Goal: Task Accomplishment & Management: Manage account settings

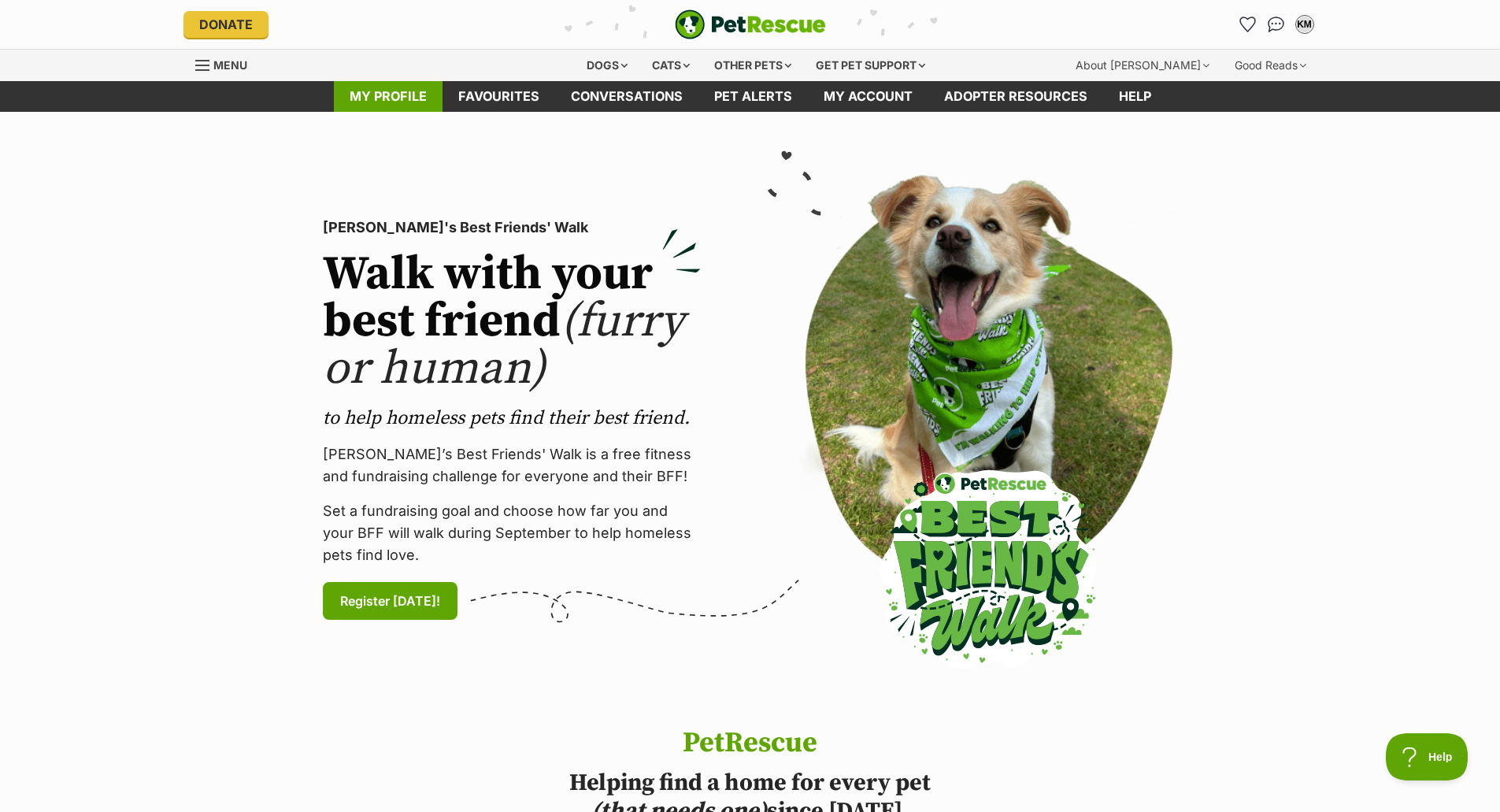
click at [394, 98] on link "My profile" at bounding box center [387, 96] width 108 height 31
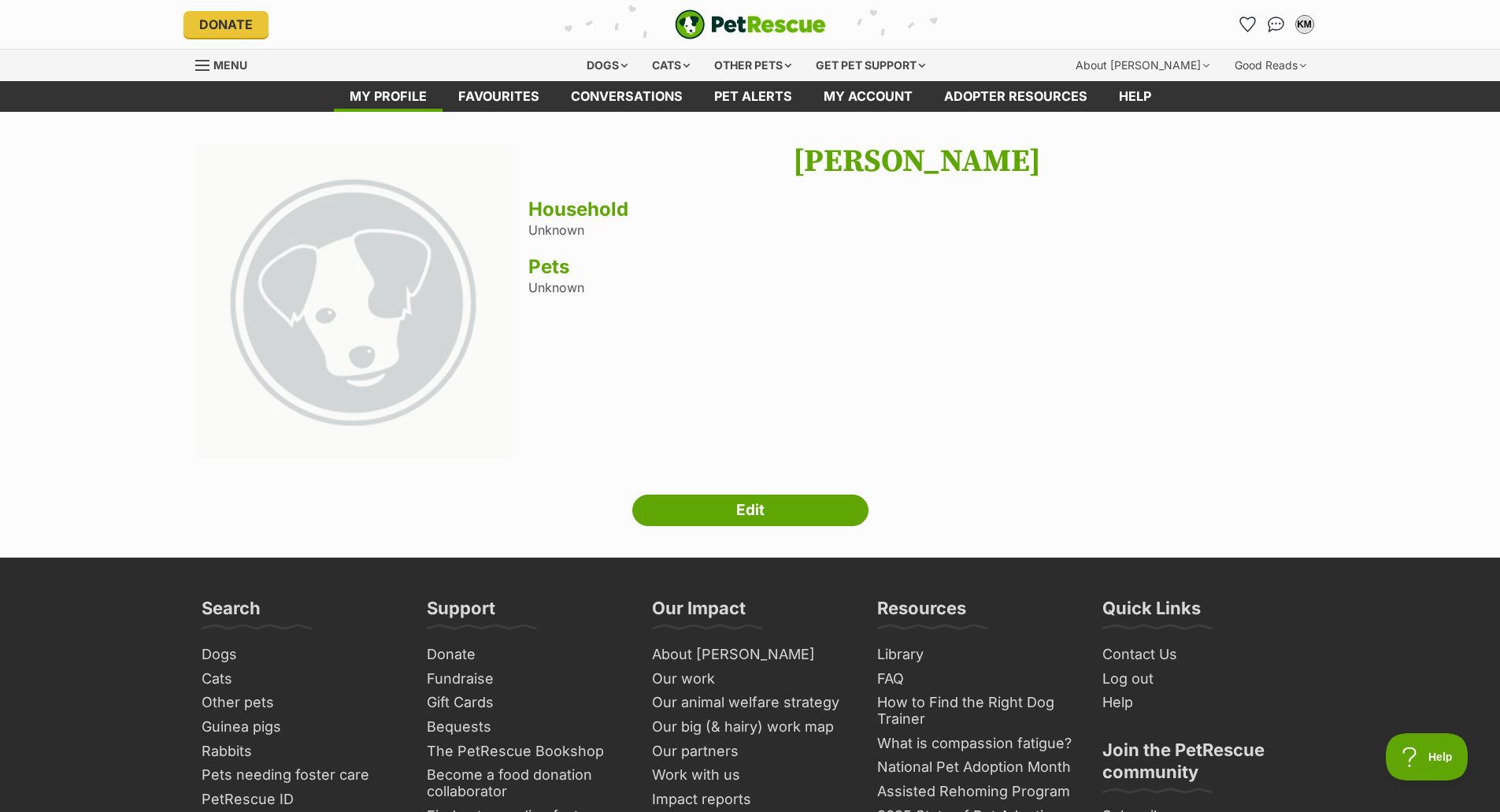
click at [229, 65] on span "Menu" at bounding box center [230, 65] width 34 height 13
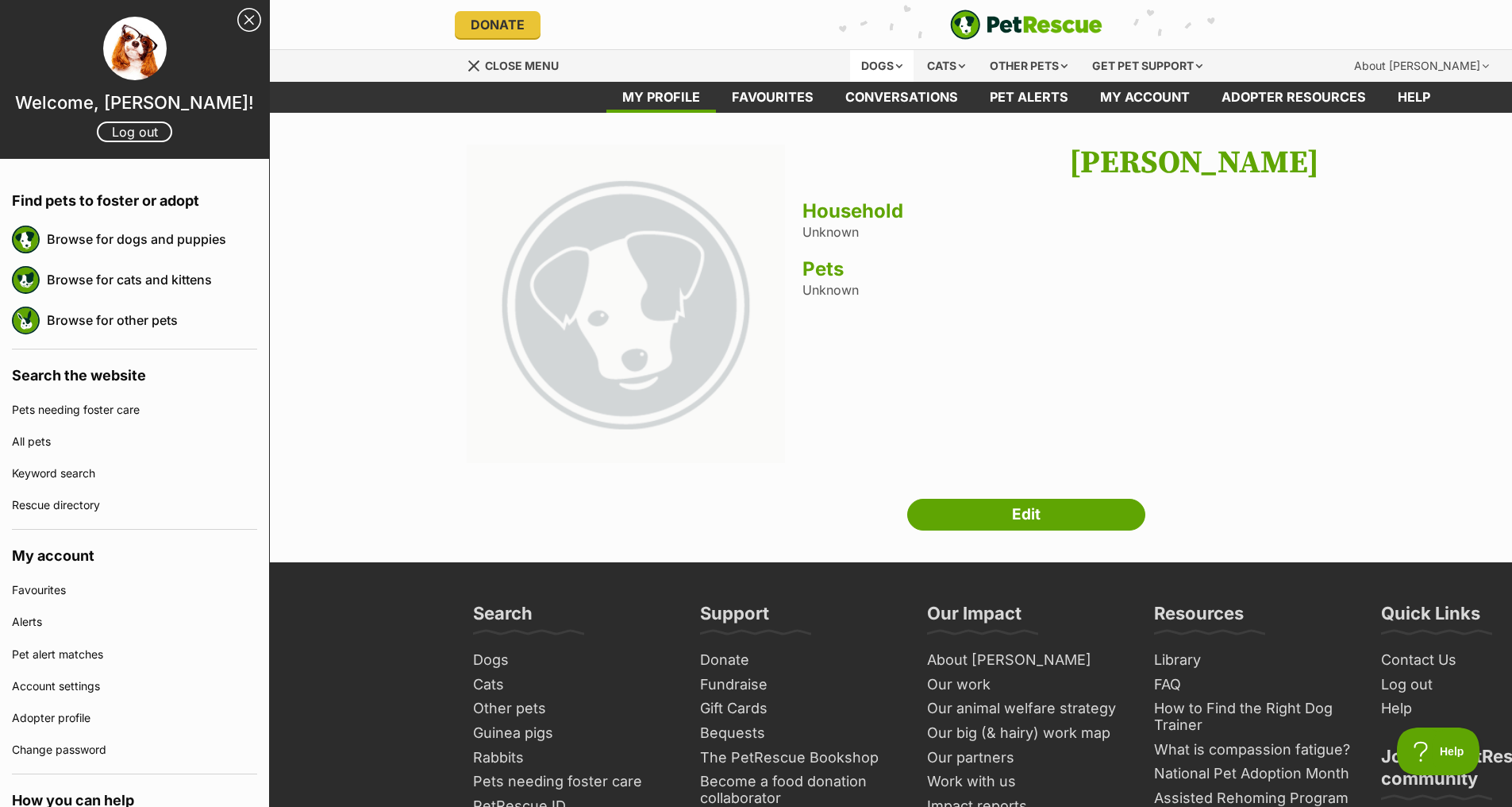
click at [897, 65] on div "Dogs" at bounding box center [882, 66] width 64 height 32
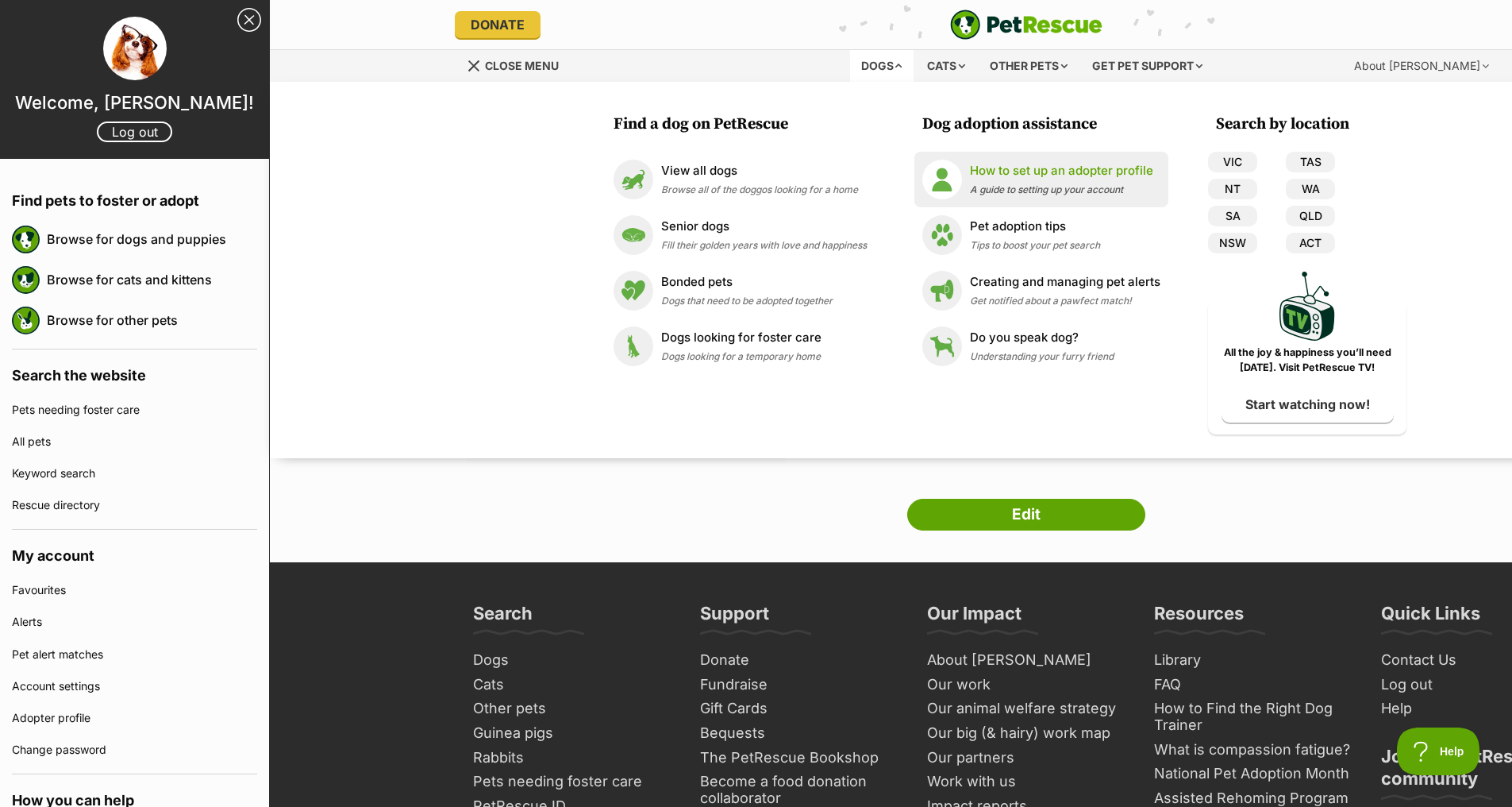
click at [1039, 182] on div "How to set up an adopter profile A guide to setting up your account" at bounding box center [1062, 179] width 183 height 34
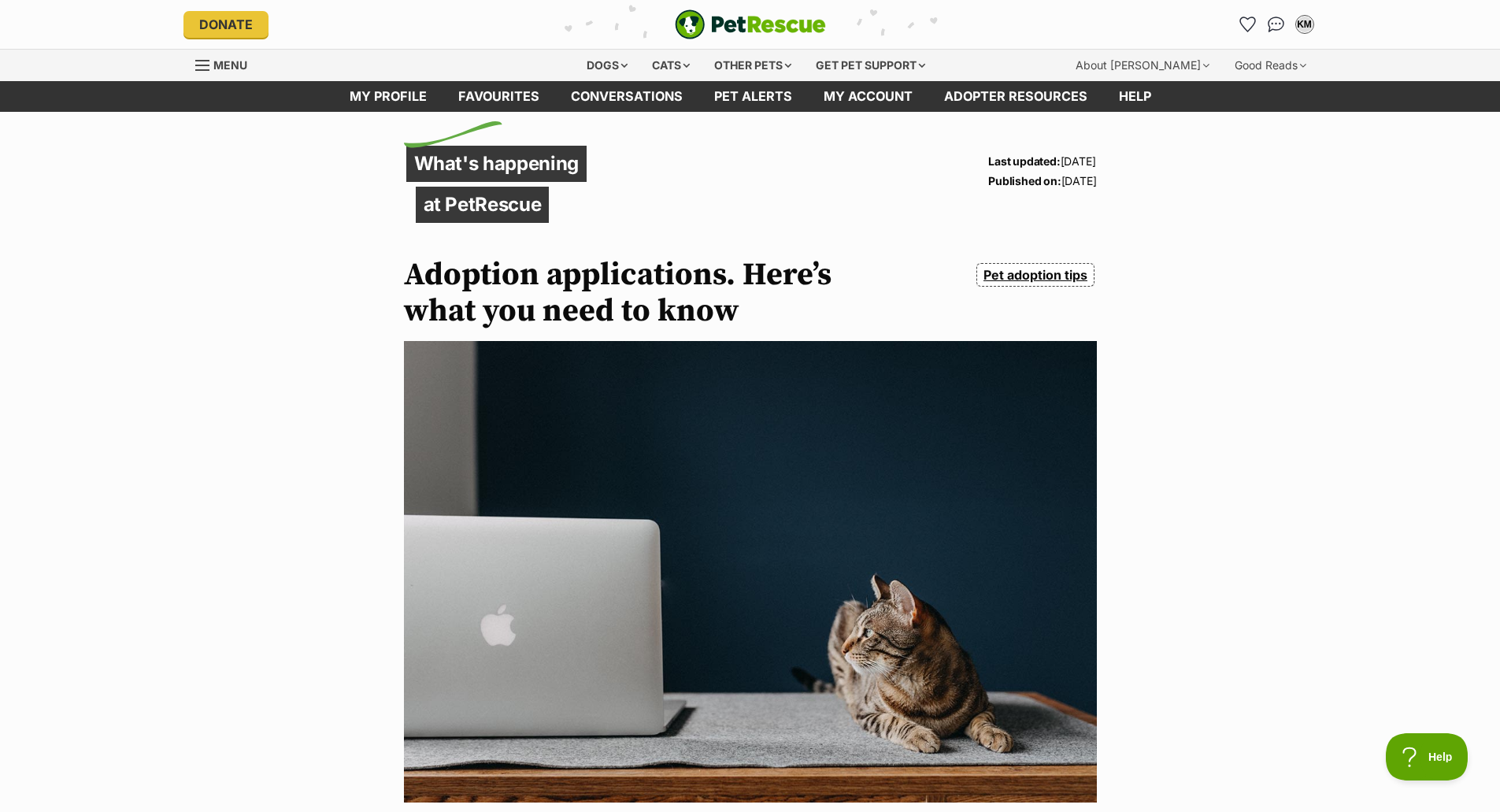
click at [237, 70] on span "Menu" at bounding box center [230, 65] width 34 height 13
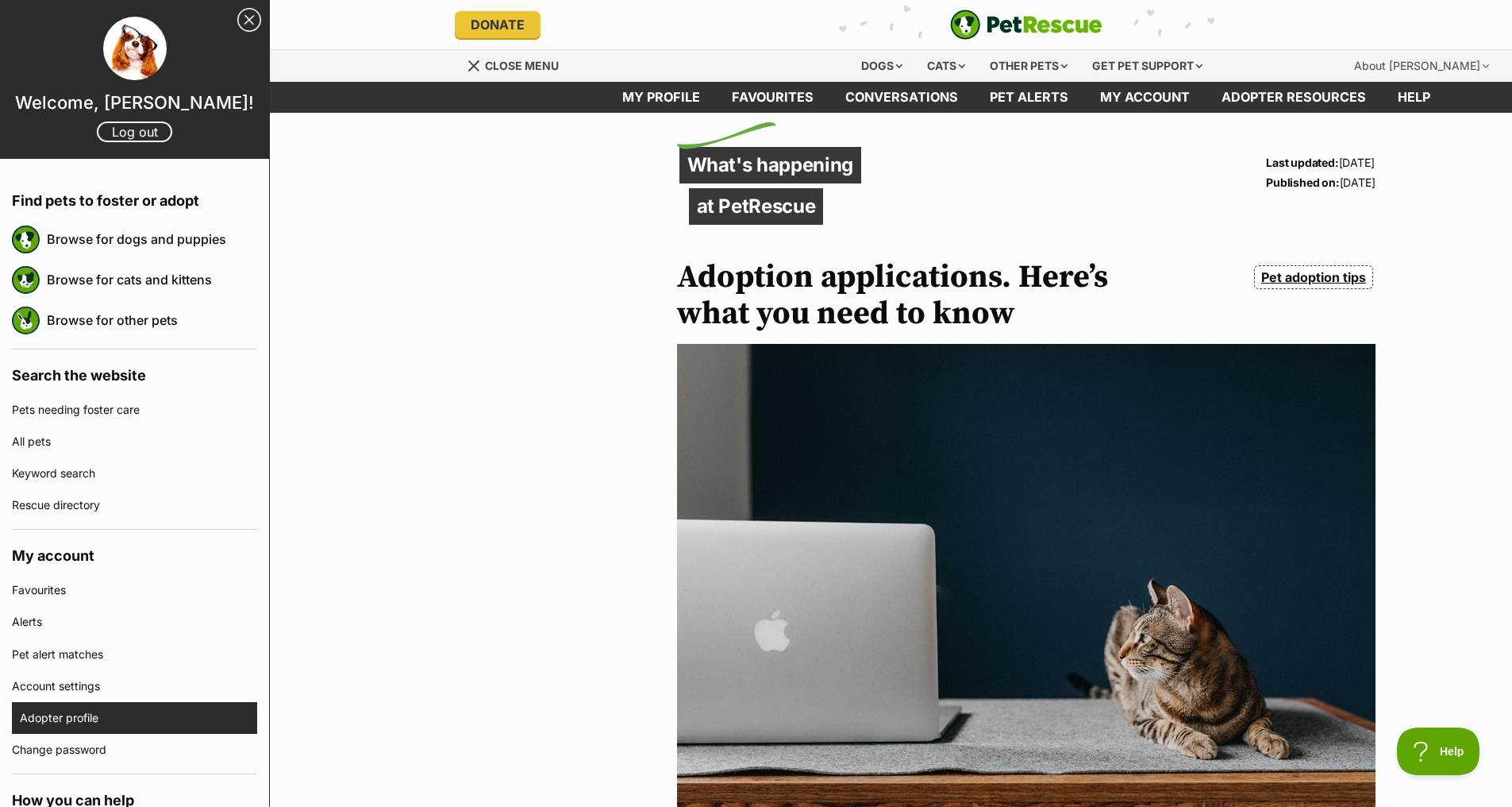
click at [65, 712] on link "Adopter profile" at bounding box center [139, 718] width 238 height 32
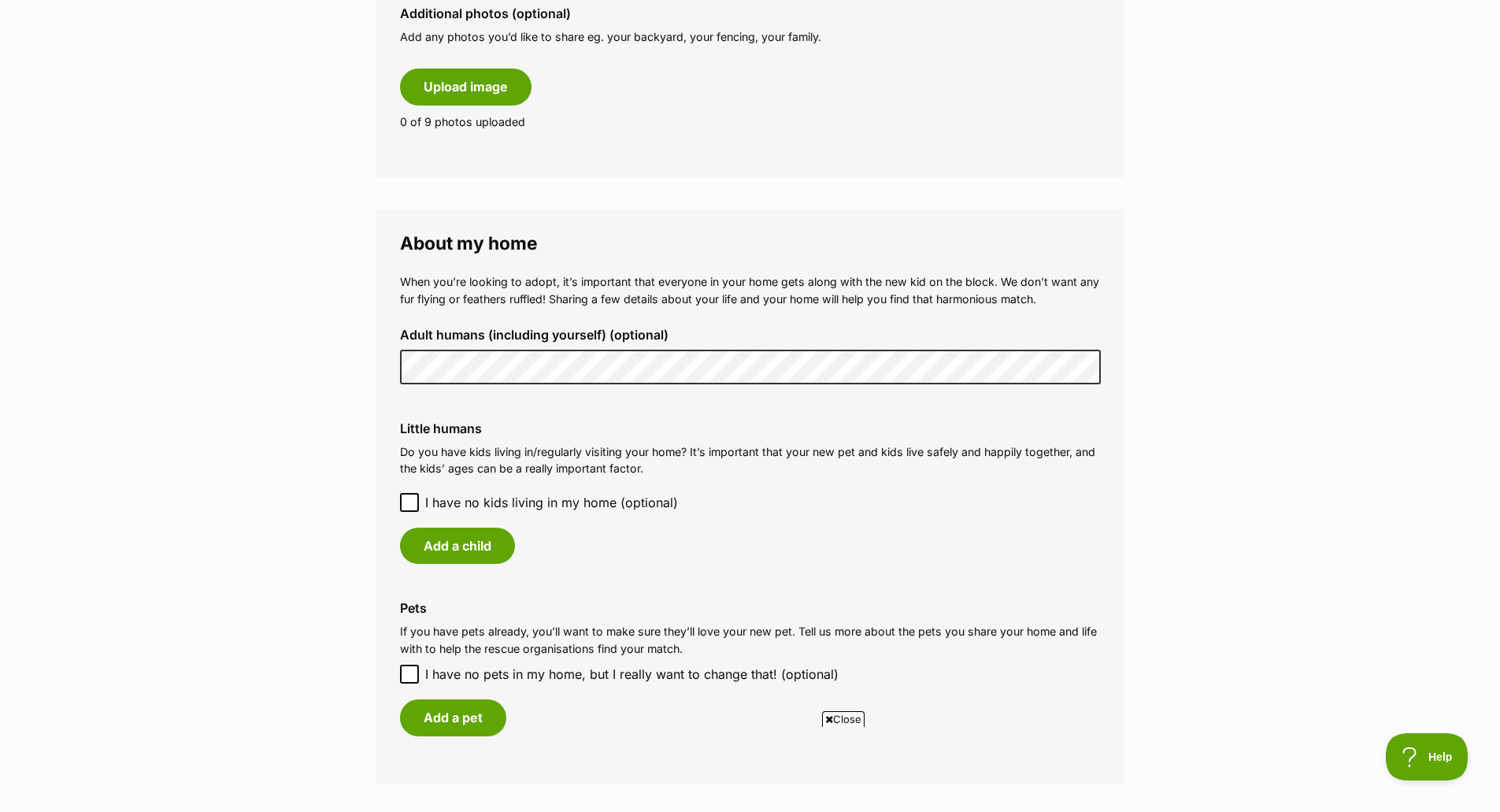
scroll to position [964, 0]
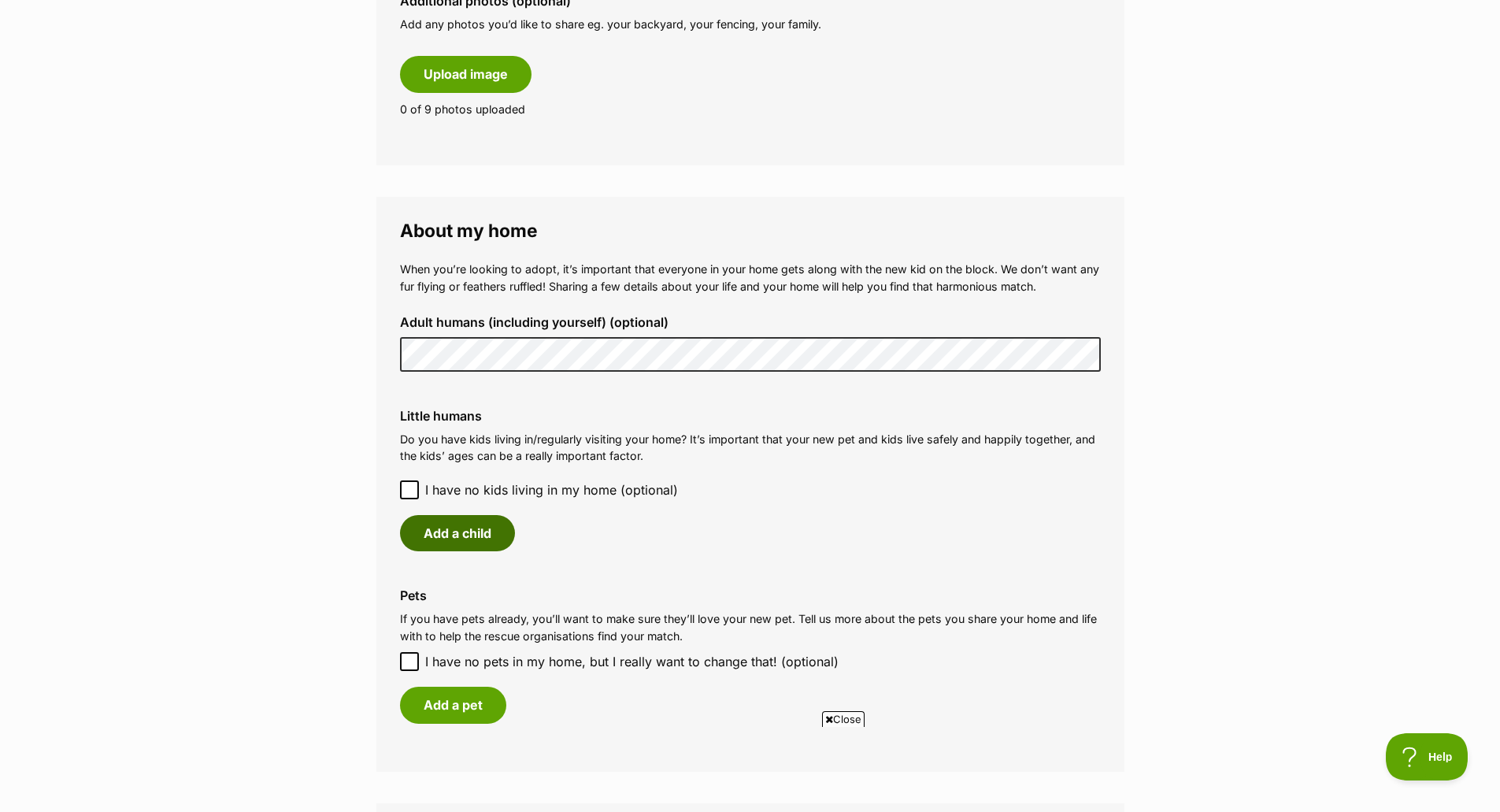
click at [466, 541] on button "Add a child" at bounding box center [457, 533] width 115 height 36
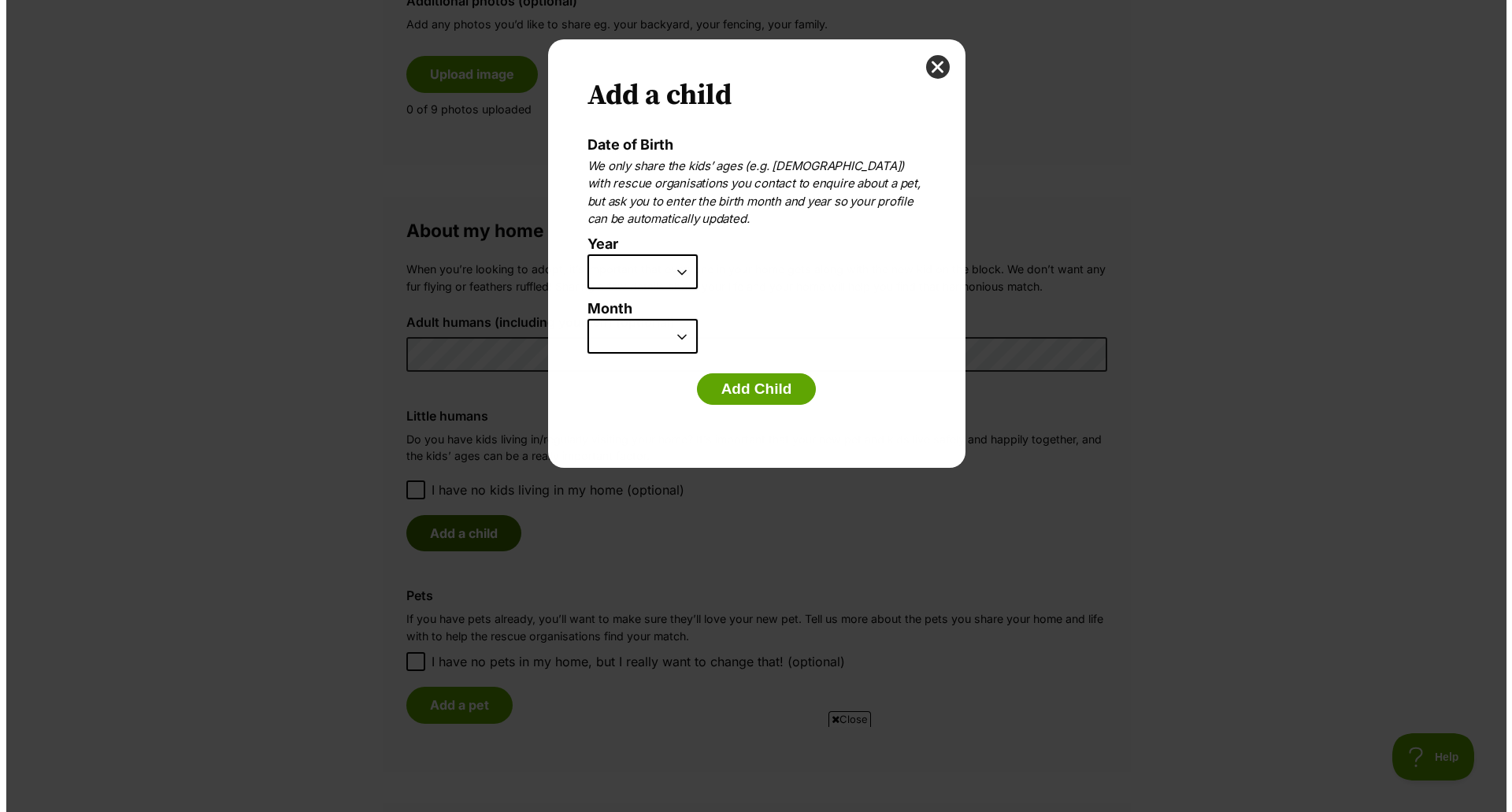
scroll to position [0, 0]
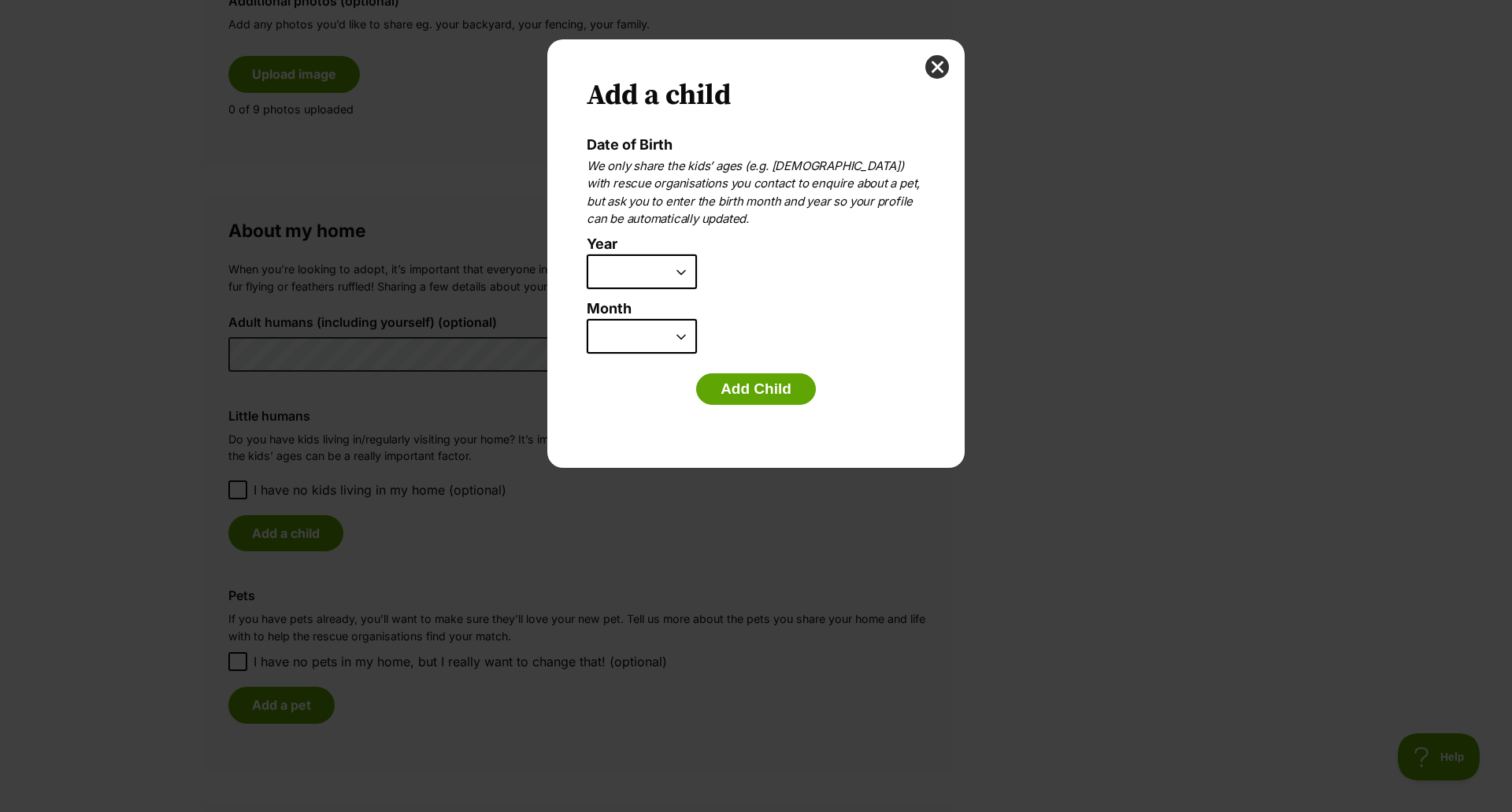
click at [684, 273] on select "2025 2024 2023 2022 2021 2020 2019 2018 2017 2016 2015 2014 2013 2012 2011 2010…" at bounding box center [641, 272] width 110 height 35
select select "2014"
click at [587, 255] on select "2025 2024 2023 2022 2021 2020 2019 2018 2017 2016 2015 2014 2013 2012 2011 2010…" at bounding box center [641, 272] width 110 height 35
click at [670, 334] on select "January February March April May June July August September October November De…" at bounding box center [641, 336] width 110 height 35
select select "8"
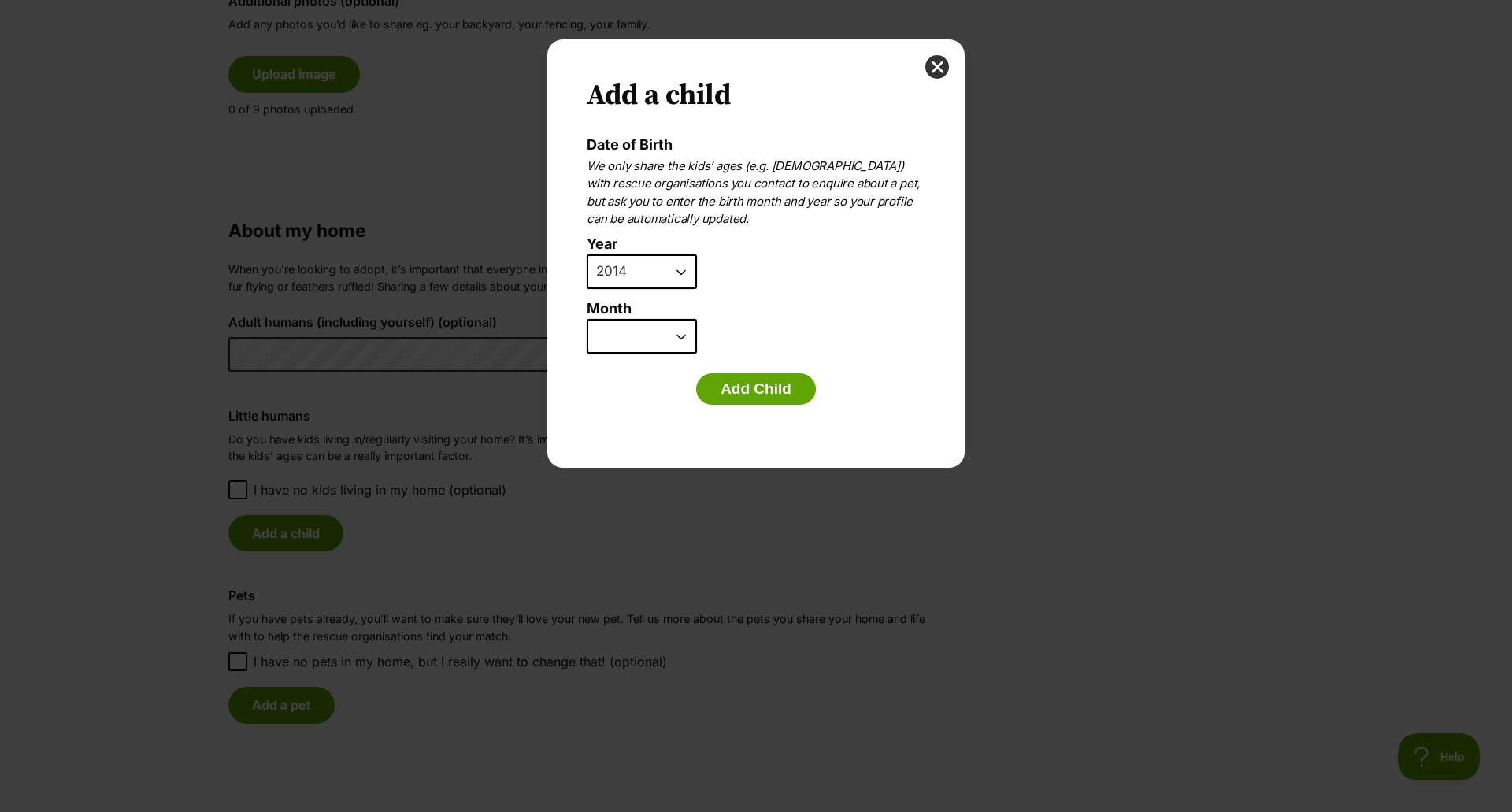
click at [587, 319] on select "January February March April May June July August September October November De…" at bounding box center [641, 336] width 110 height 35
click at [761, 391] on button "Add Child" at bounding box center [755, 389] width 119 height 32
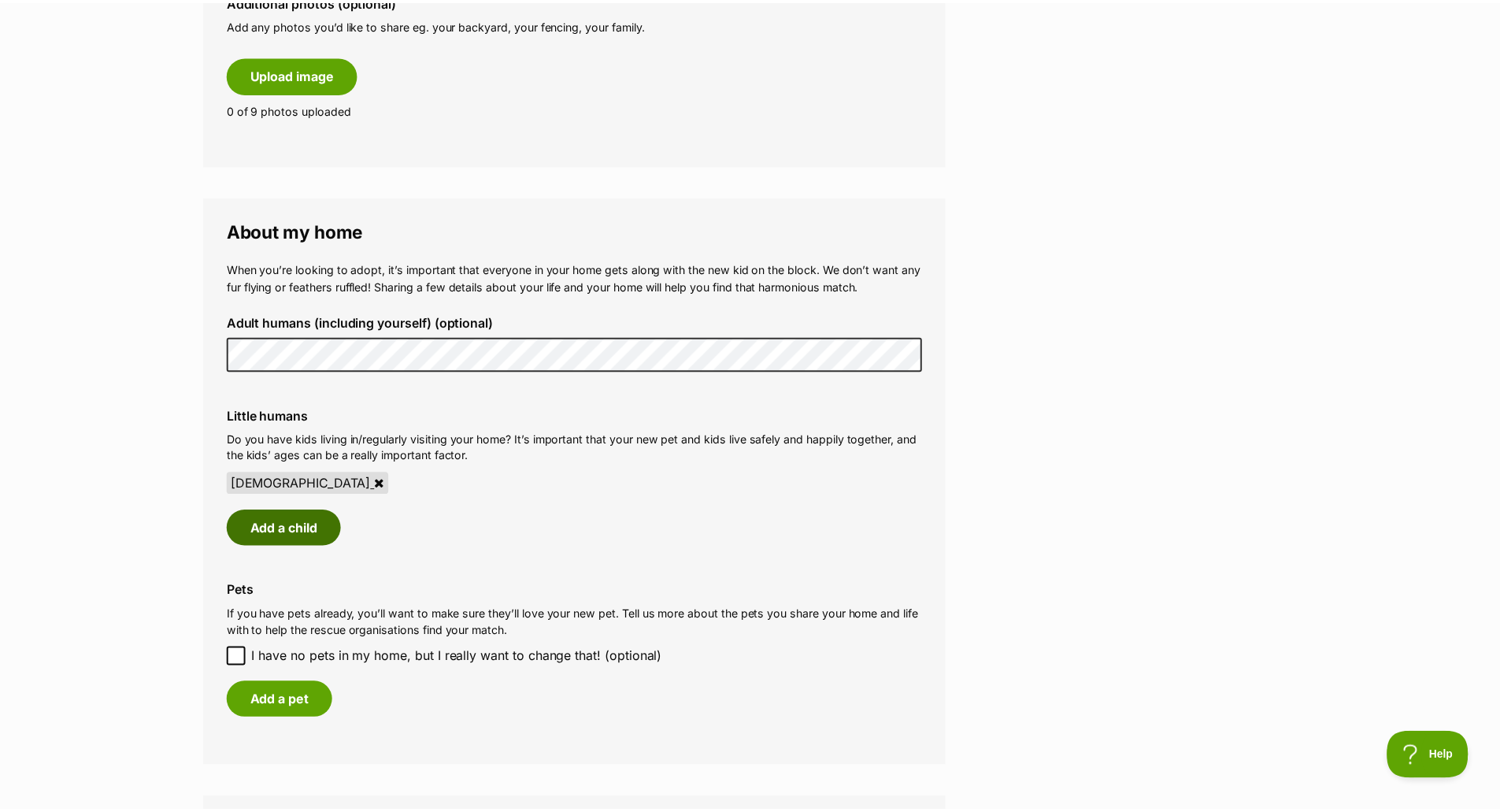
scroll to position [964, 0]
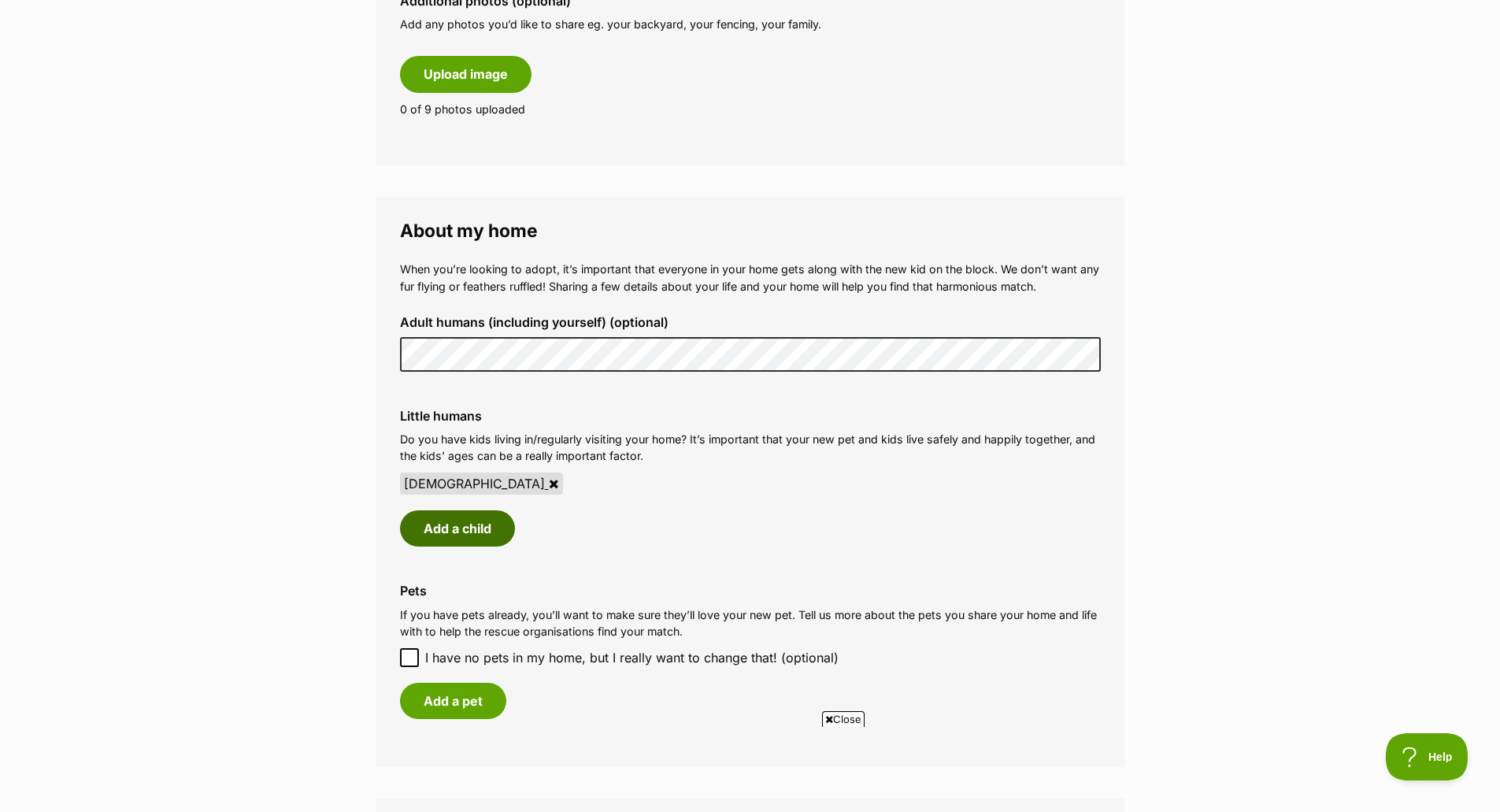
click at [481, 535] on button "Add a child" at bounding box center [457, 528] width 115 height 36
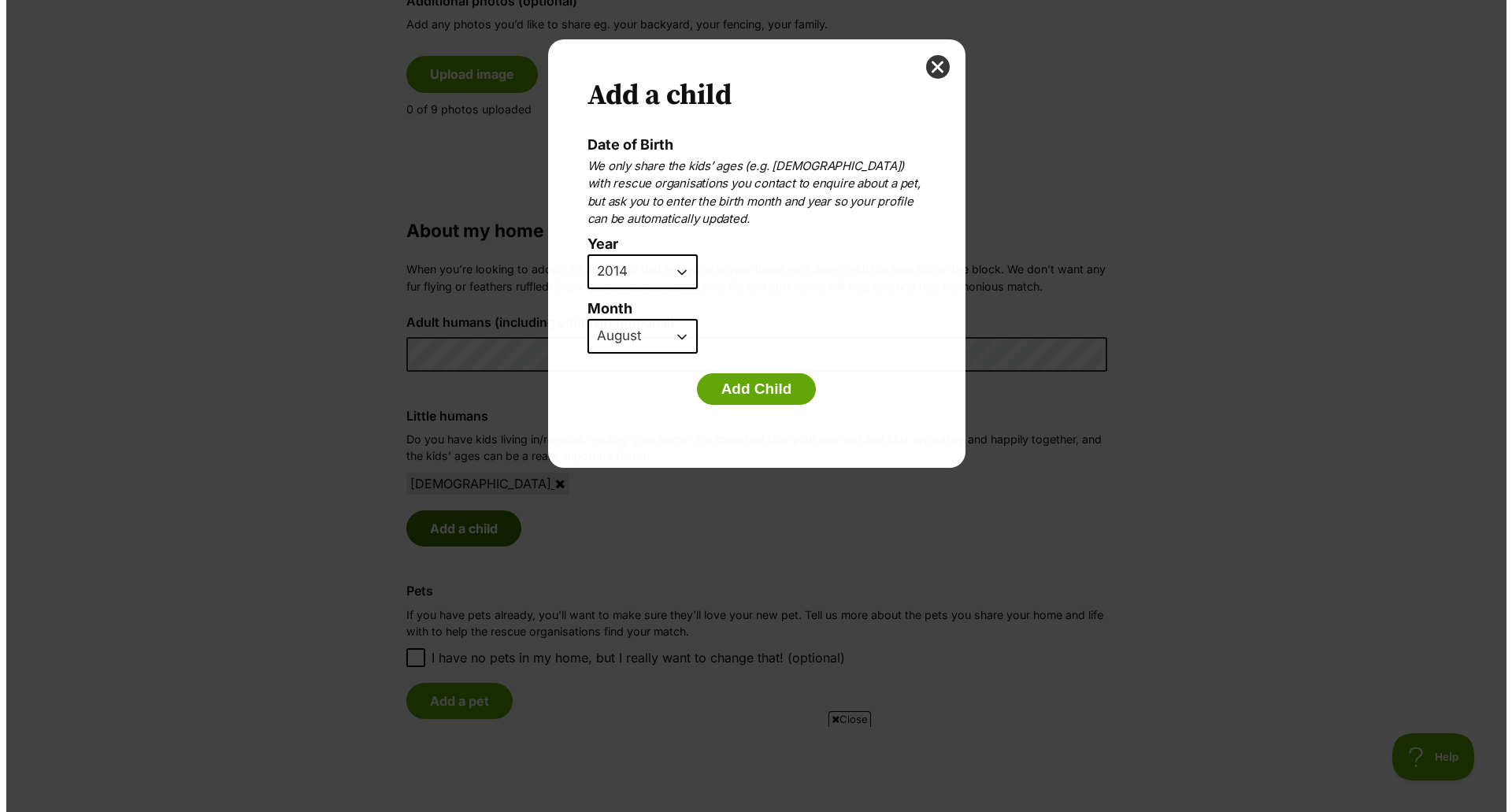
scroll to position [0, 0]
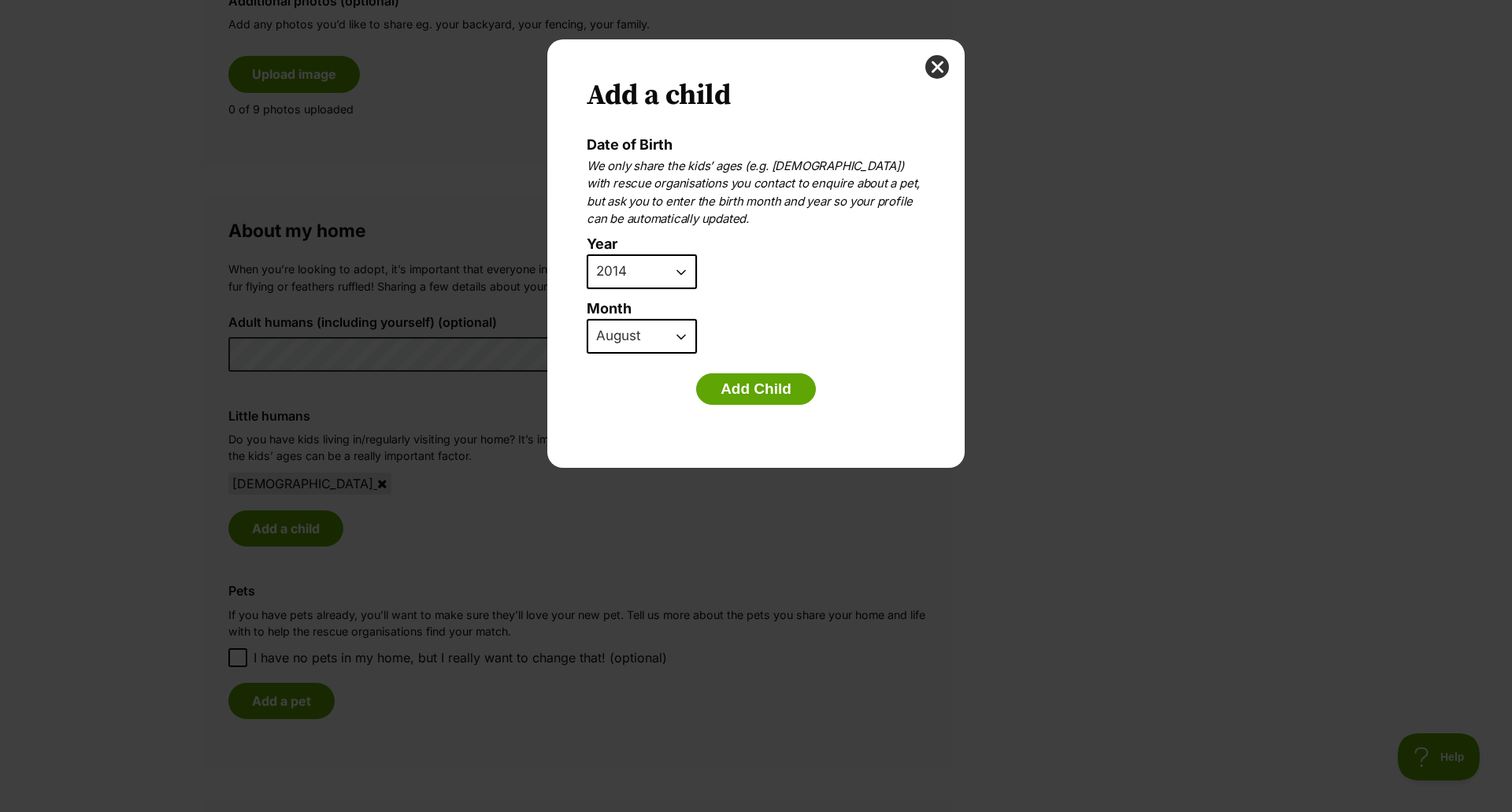
click at [666, 264] on select "2025 2024 2023 2022 2021 2020 2019 2018 2017 2016 2015 2014 2013 2012 2011 2010…" at bounding box center [641, 272] width 110 height 35
select select "2017"
click at [587, 255] on select "2025 2024 2023 2022 2021 2020 2019 2018 2017 2016 2015 2014 2013 2012 2011 2010…" at bounding box center [641, 272] width 110 height 35
click at [623, 338] on select "January February March April May June July August September October November De…" at bounding box center [641, 336] width 110 height 35
select select "4"
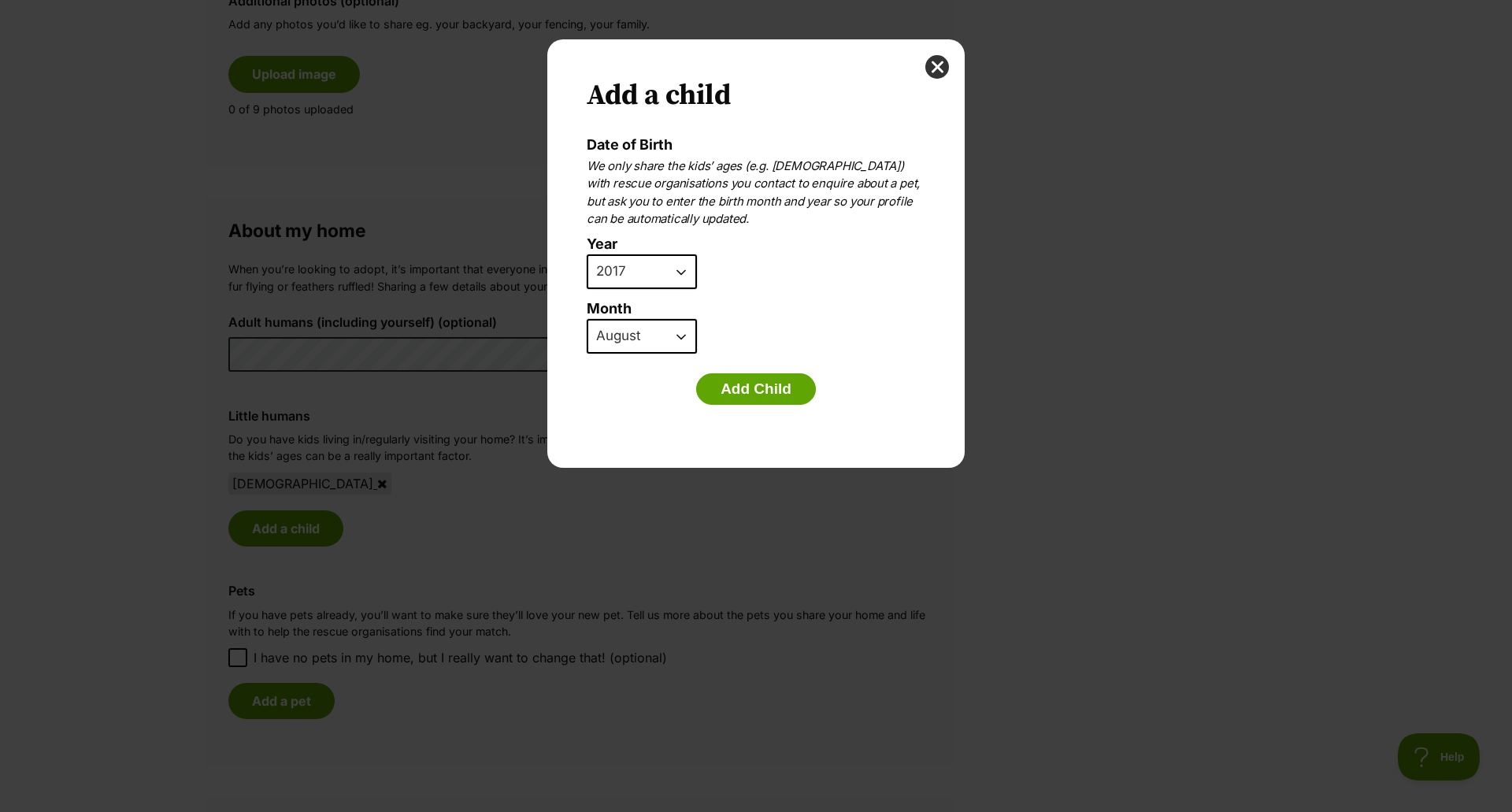
click at [587, 319] on select "January February March April May June July August September October November De…" at bounding box center [641, 336] width 110 height 35
click at [735, 386] on button "Add Child" at bounding box center [755, 389] width 119 height 32
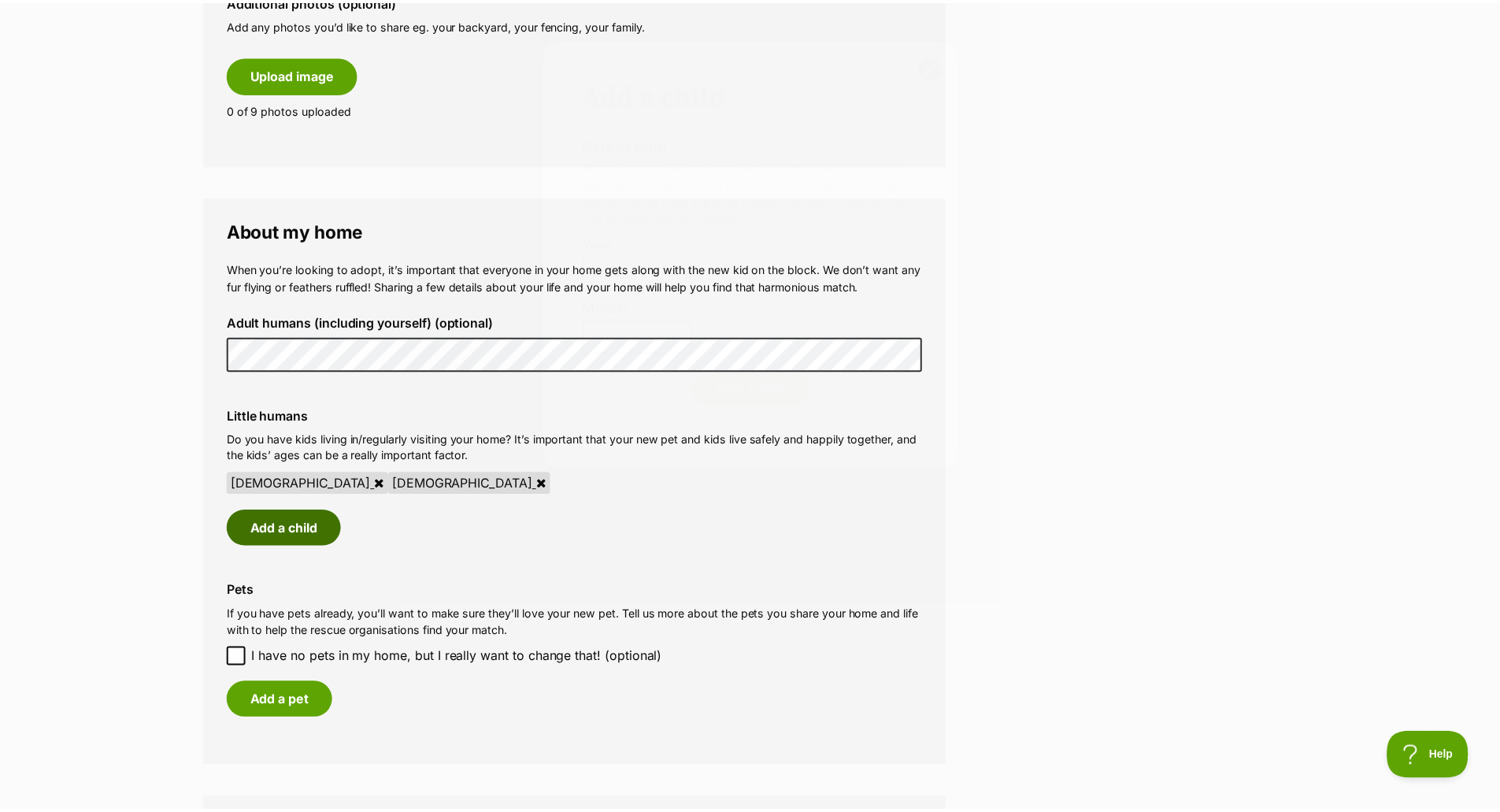
scroll to position [964, 0]
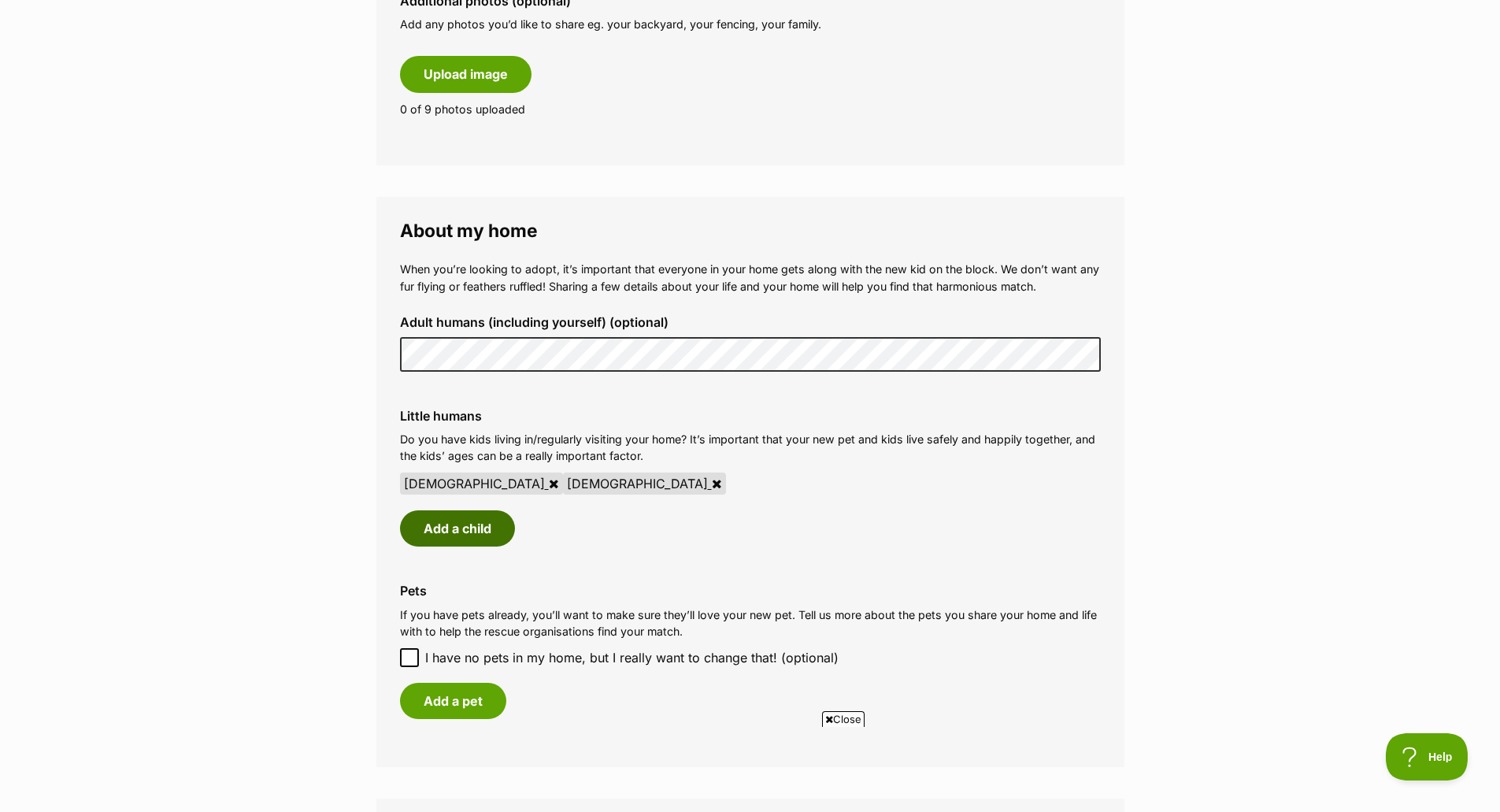
click at [464, 530] on button "Add a child" at bounding box center [457, 528] width 115 height 36
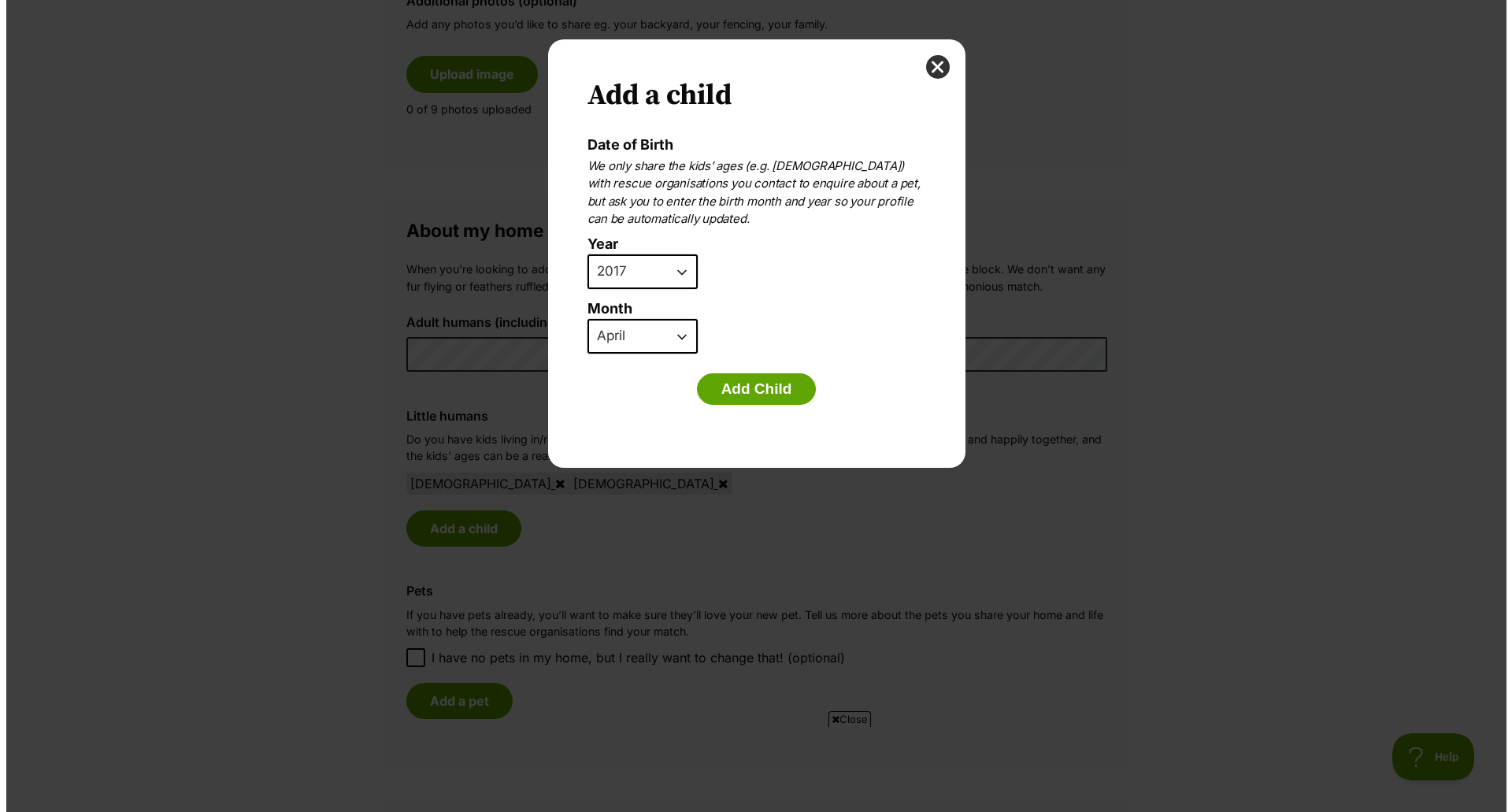
scroll to position [0, 0]
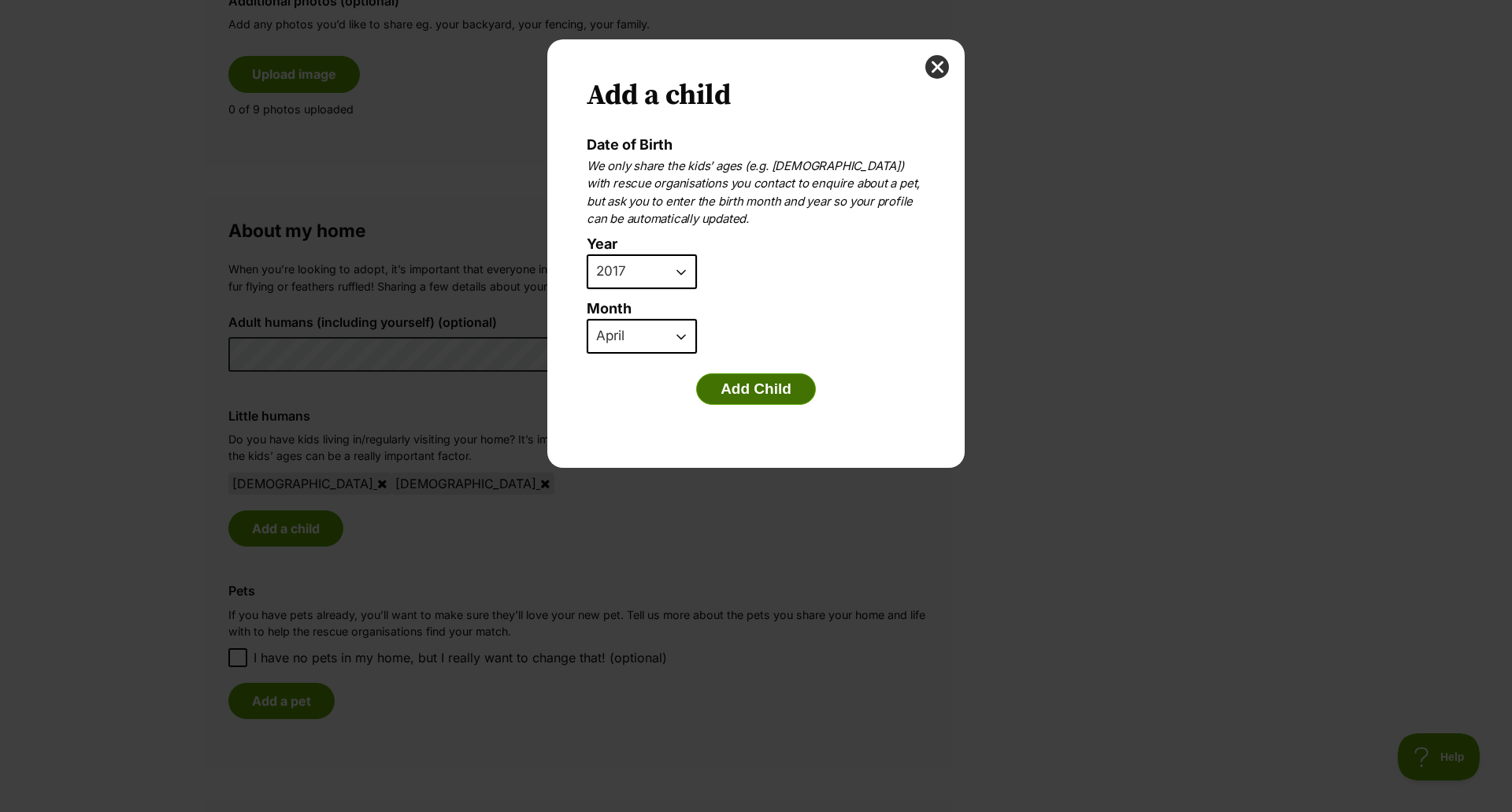
click at [753, 387] on button "Add Child" at bounding box center [755, 389] width 119 height 32
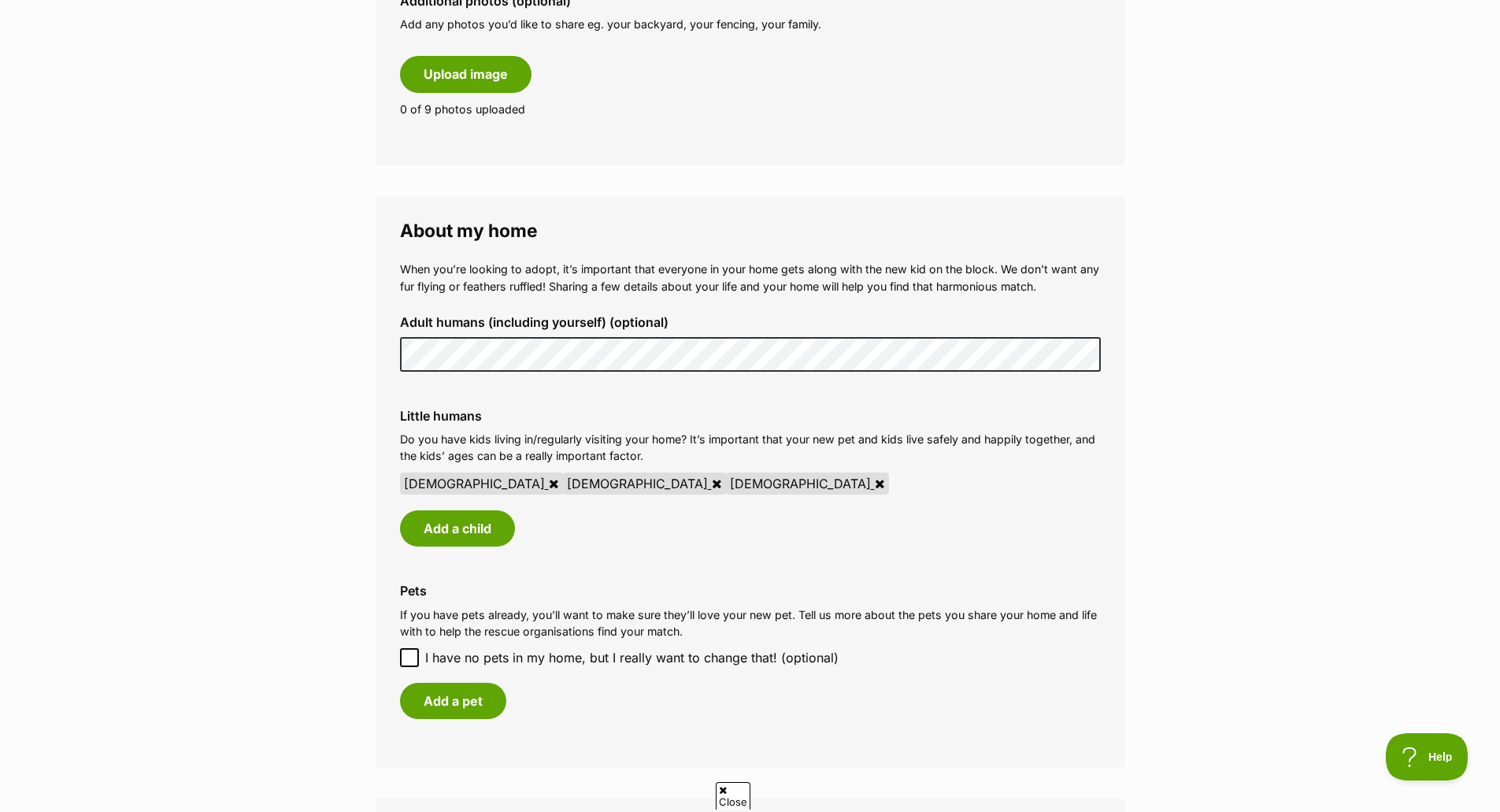
click at [411, 655] on icon at bounding box center [410, 657] width 11 height 11
click at [411, 655] on input "I have no pets in my home, but I really want to change that! (optional)" at bounding box center [410, 657] width 19 height 19
checkbox input "true"
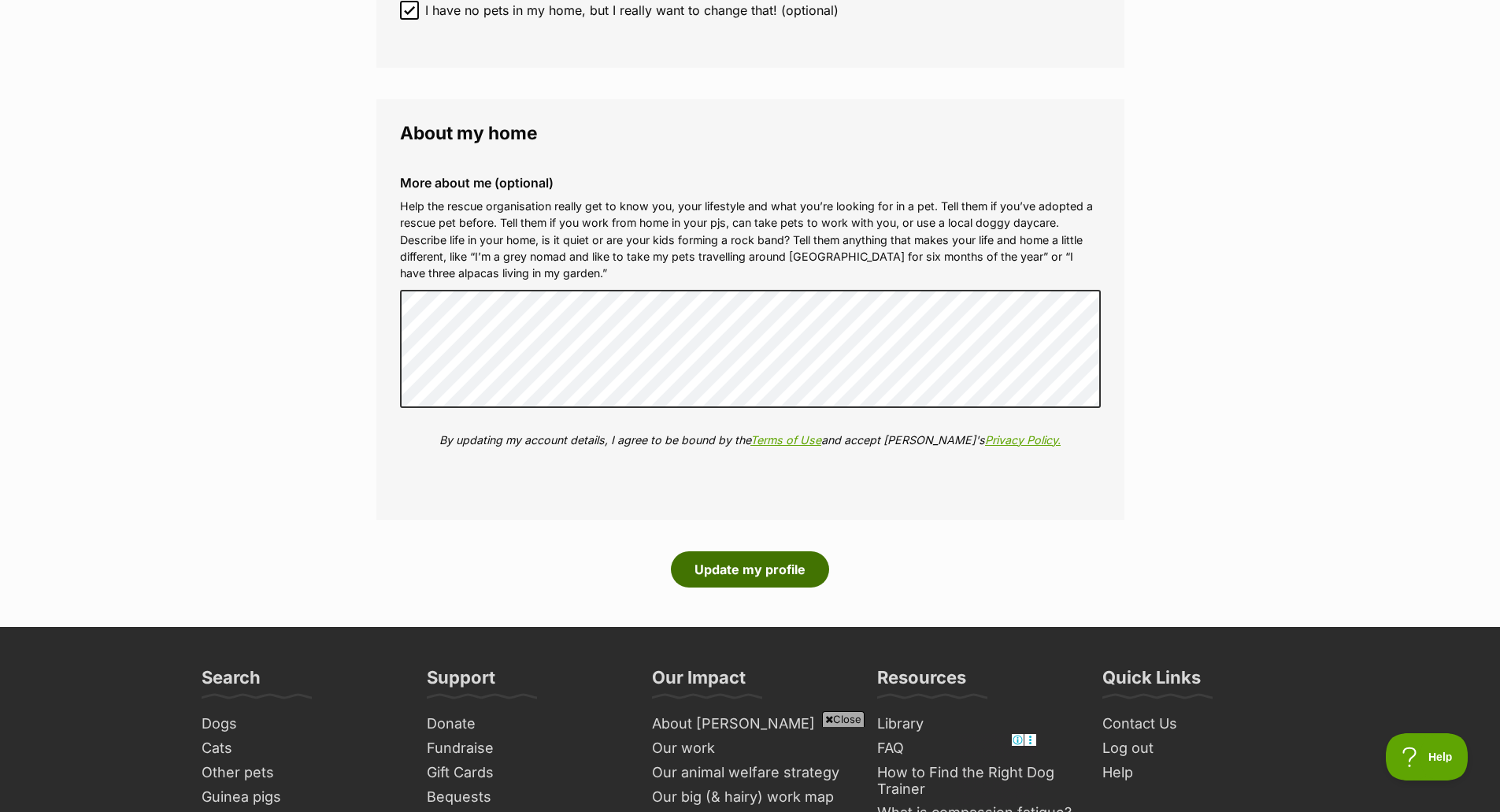
click at [795, 569] on button "Update my profile" at bounding box center [750, 569] width 158 height 36
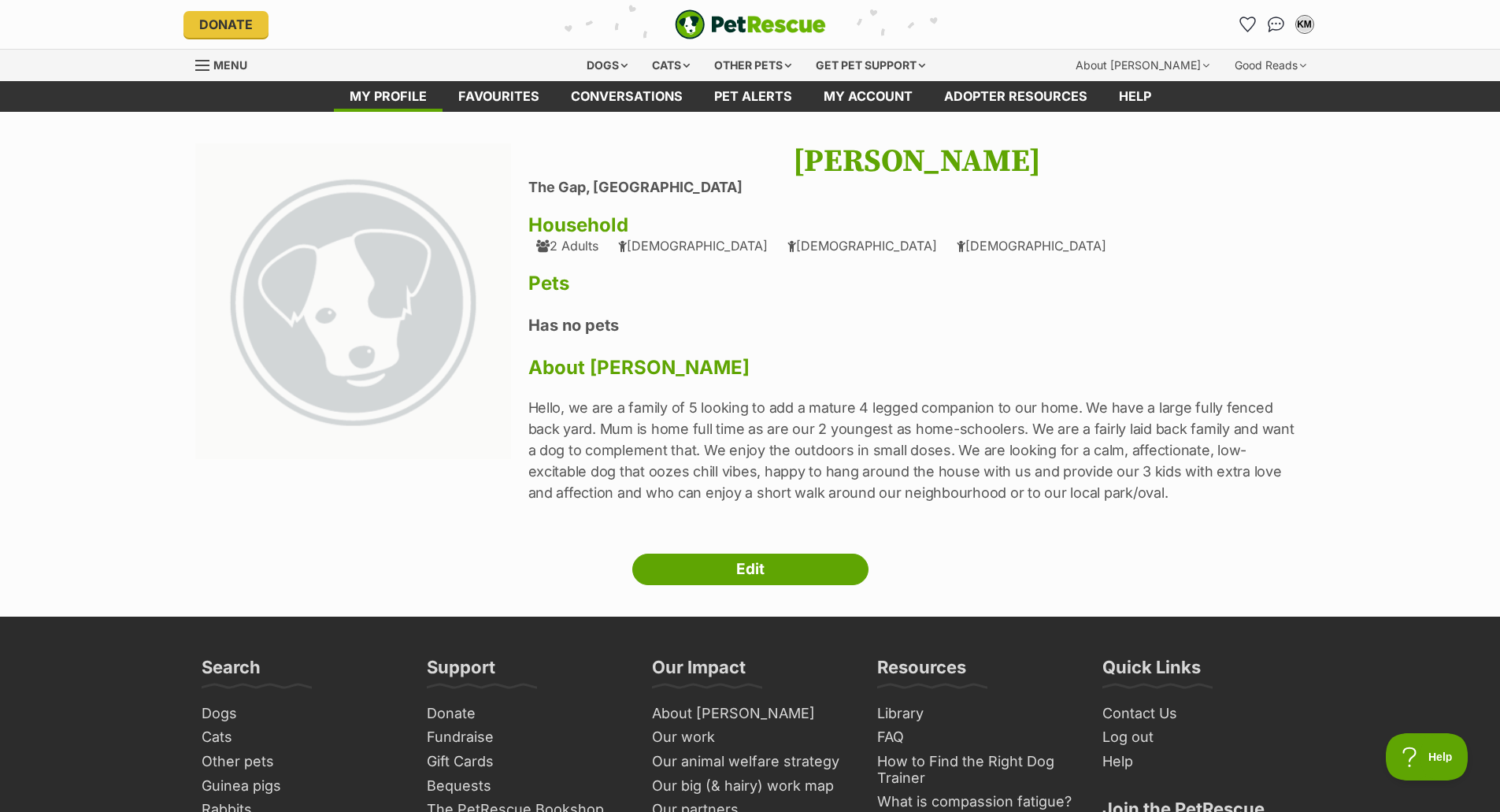
click at [228, 59] on span "Menu" at bounding box center [230, 65] width 34 height 13
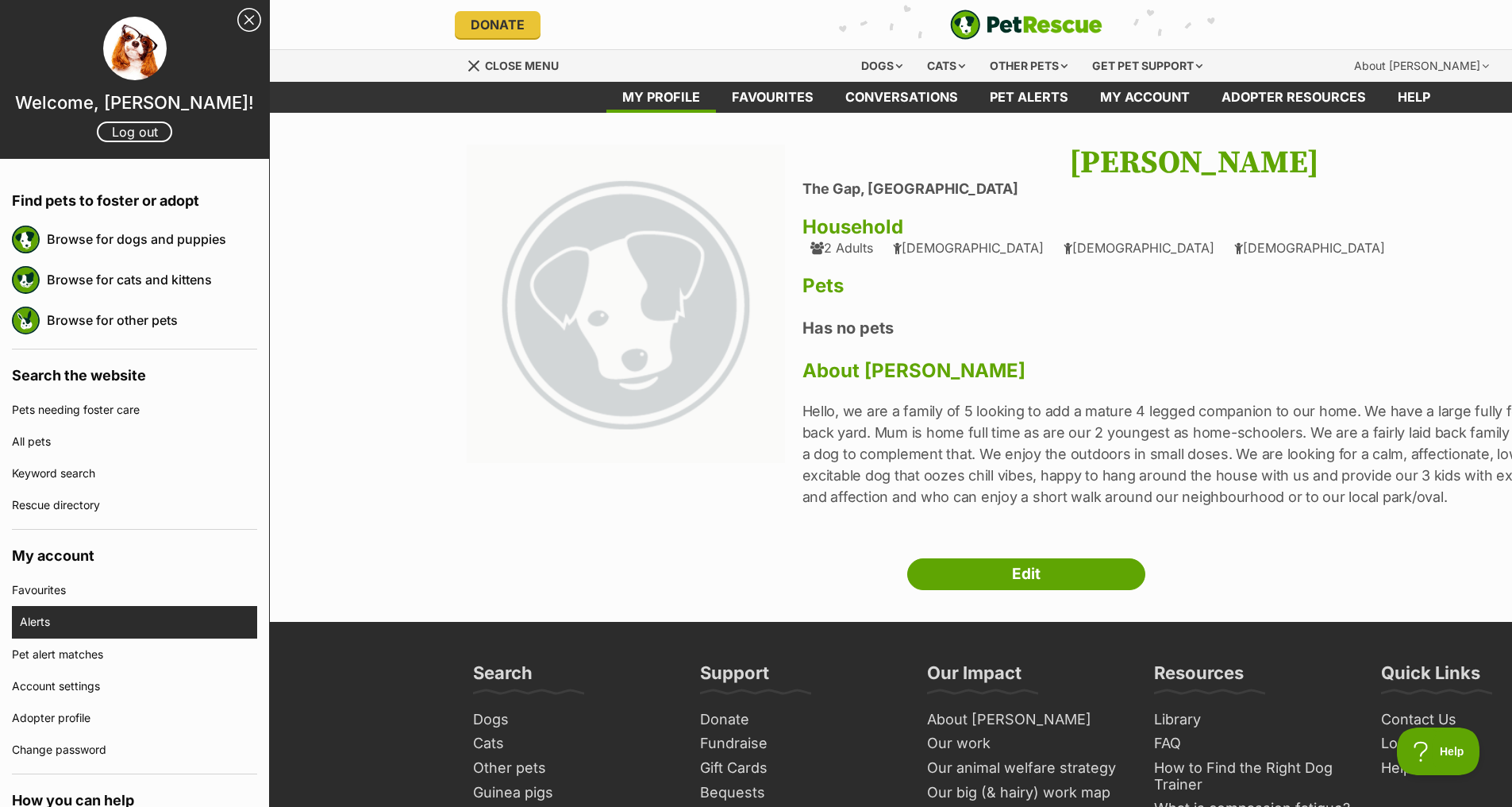
click at [42, 625] on link "Alerts" at bounding box center [139, 622] width 238 height 32
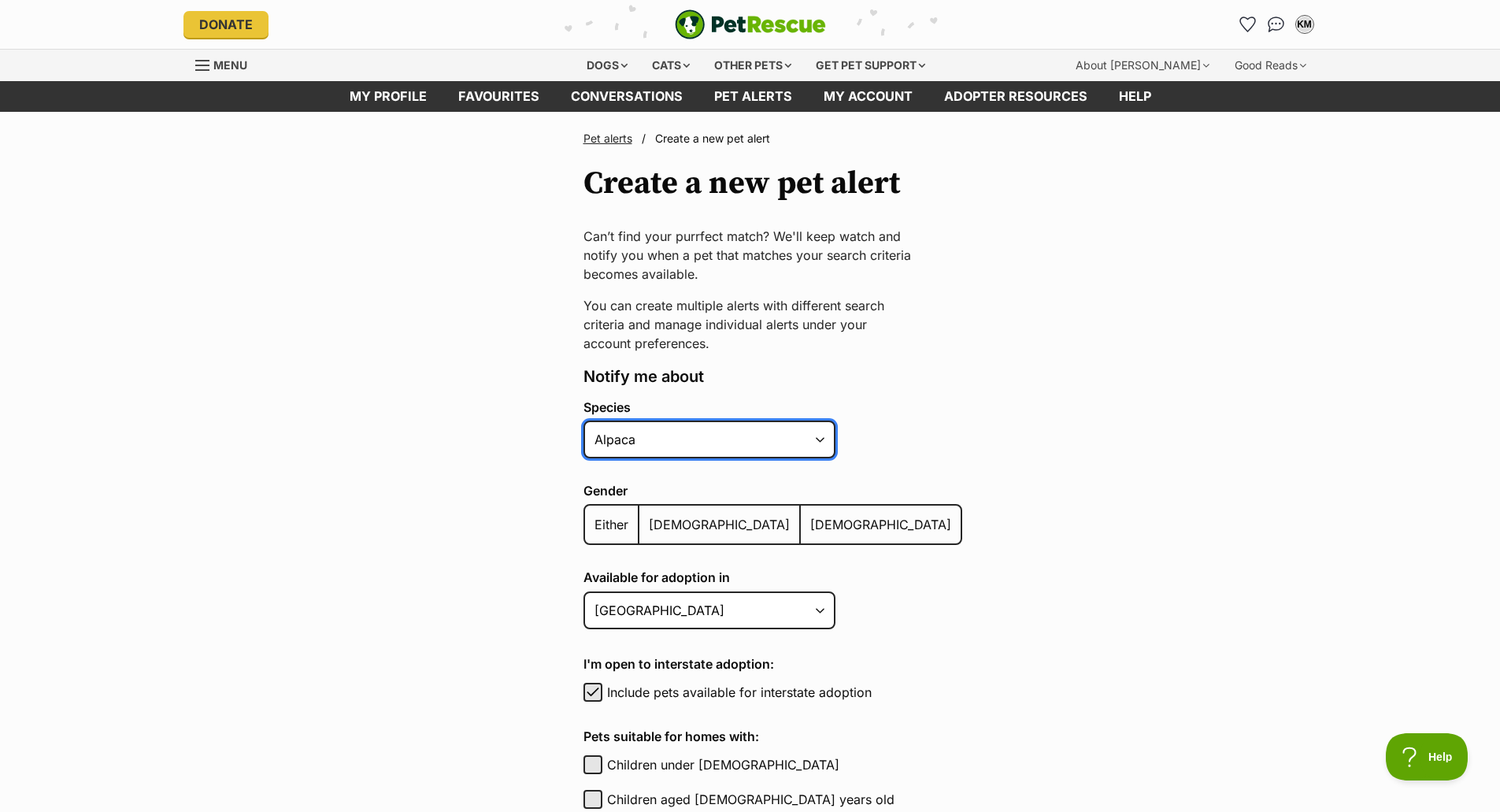
click at [682, 444] on select "Alpaca Bird Cat Chicken Cow Dog Donkey Duck Ferret Fish Goat Goose Guinea Fowl …" at bounding box center [709, 440] width 252 height 38
select select "1"
click at [584, 421] on select "Alpaca Bird Cat Chicken Cow Dog Donkey Duck Ferret Fish Goat Goose Guinea Fowl …" at bounding box center [709, 440] width 252 height 38
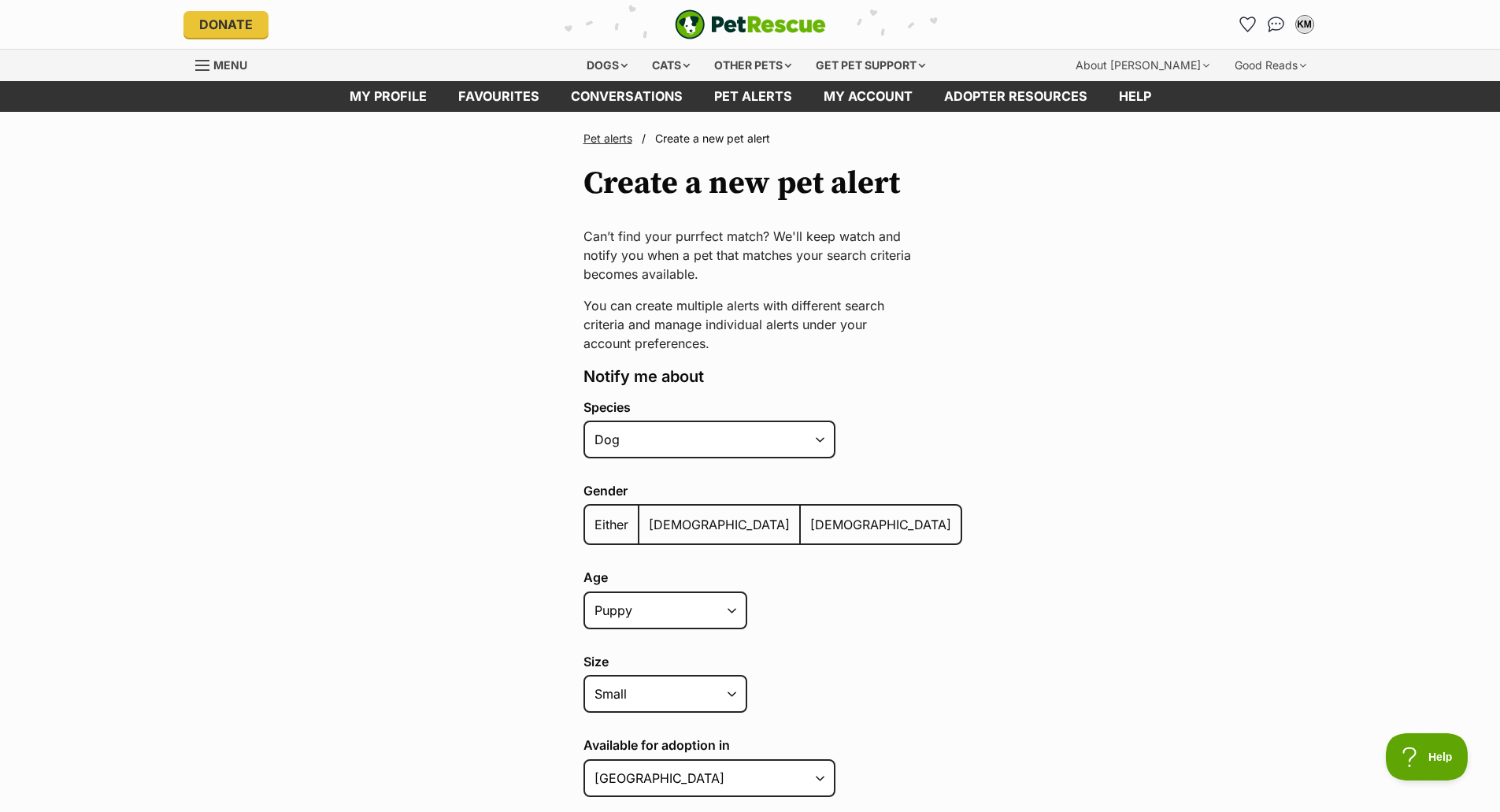
click at [810, 525] on span "[DEMOGRAPHIC_DATA]" at bounding box center [881, 524] width 141 height 16
click at [810, 515] on input "[DEMOGRAPHIC_DATA]" at bounding box center [810, 514] width 0 height 1
click at [618, 521] on span "Either" at bounding box center [611, 524] width 34 height 16
click at [594, 515] on input "Either" at bounding box center [594, 514] width 0 height 1
click at [643, 613] on select "Puppy Adult Senior All ages" at bounding box center [665, 610] width 164 height 38
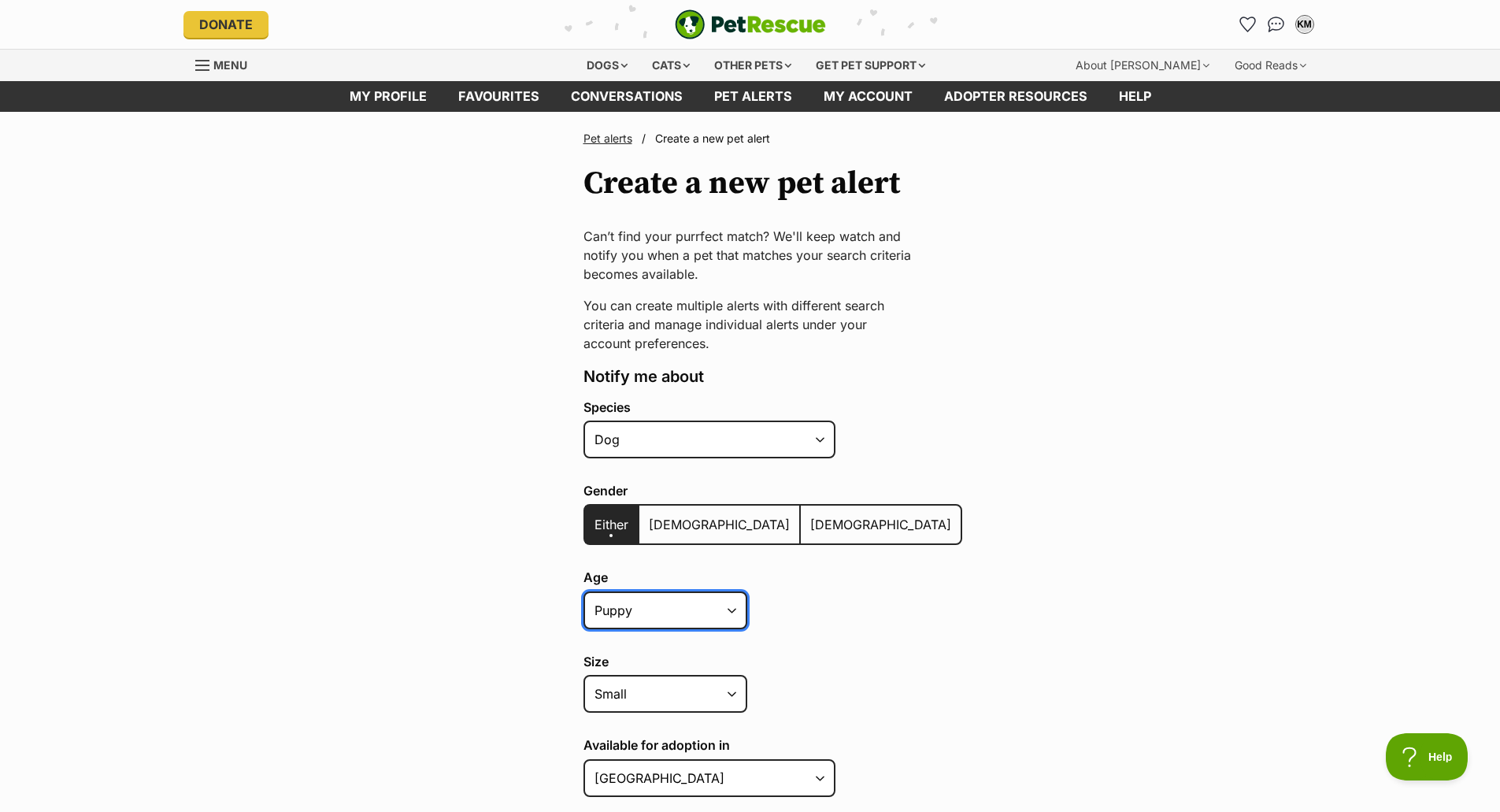
select select "adult"
click at [584, 591] on select "Puppy Adult Senior All ages" at bounding box center [665, 610] width 164 height 38
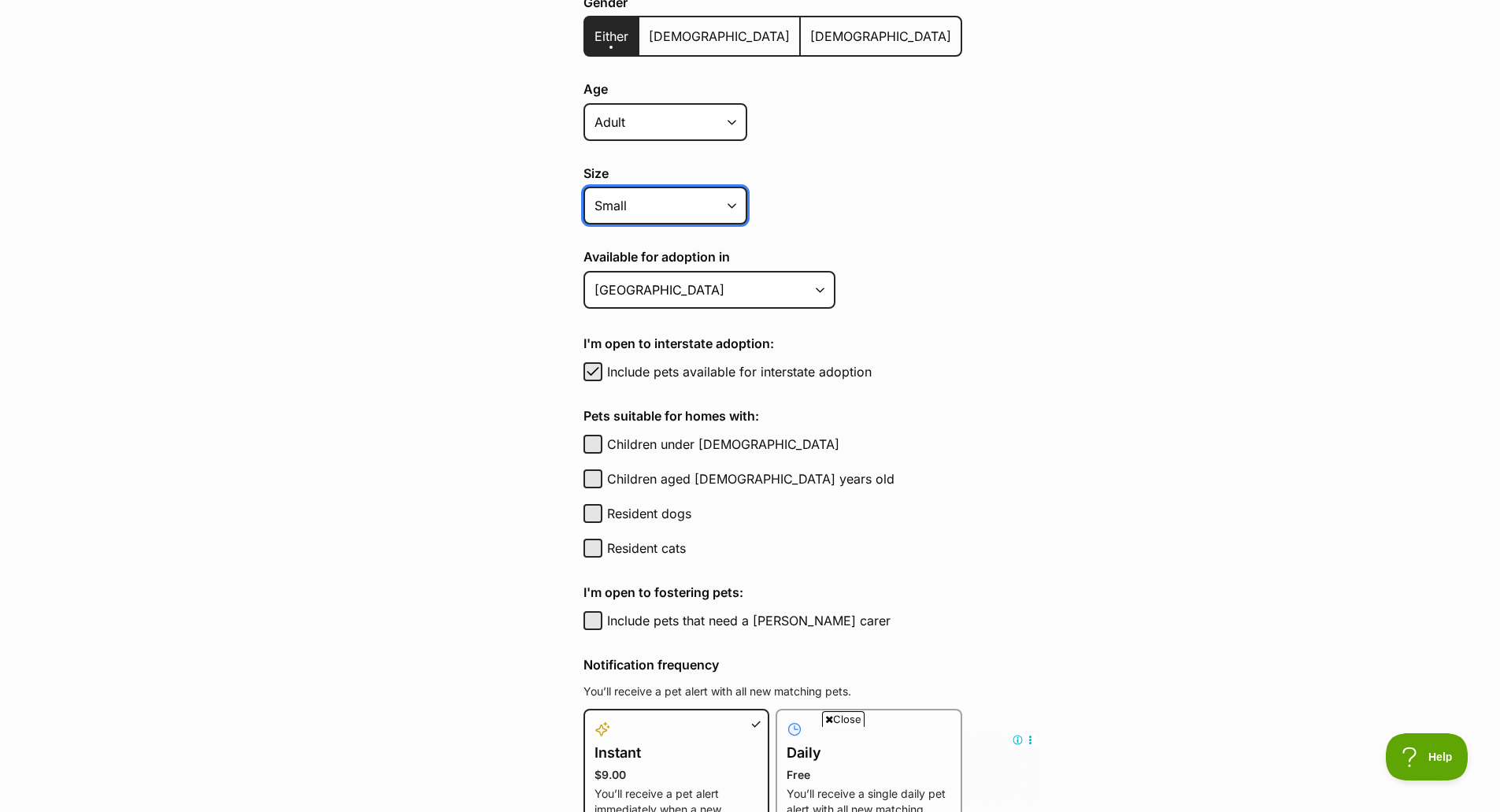
click at [720, 207] on select "Small Medium Large All sizes" at bounding box center [665, 206] width 164 height 38
select select "medium"
click at [584, 187] on select "Small Medium Large All sizes" at bounding box center [665, 206] width 164 height 38
click at [686, 286] on select "Australian Capital Territory New South Wales Northern Territory Queensland Sout…" at bounding box center [709, 290] width 252 height 38
select select "3"
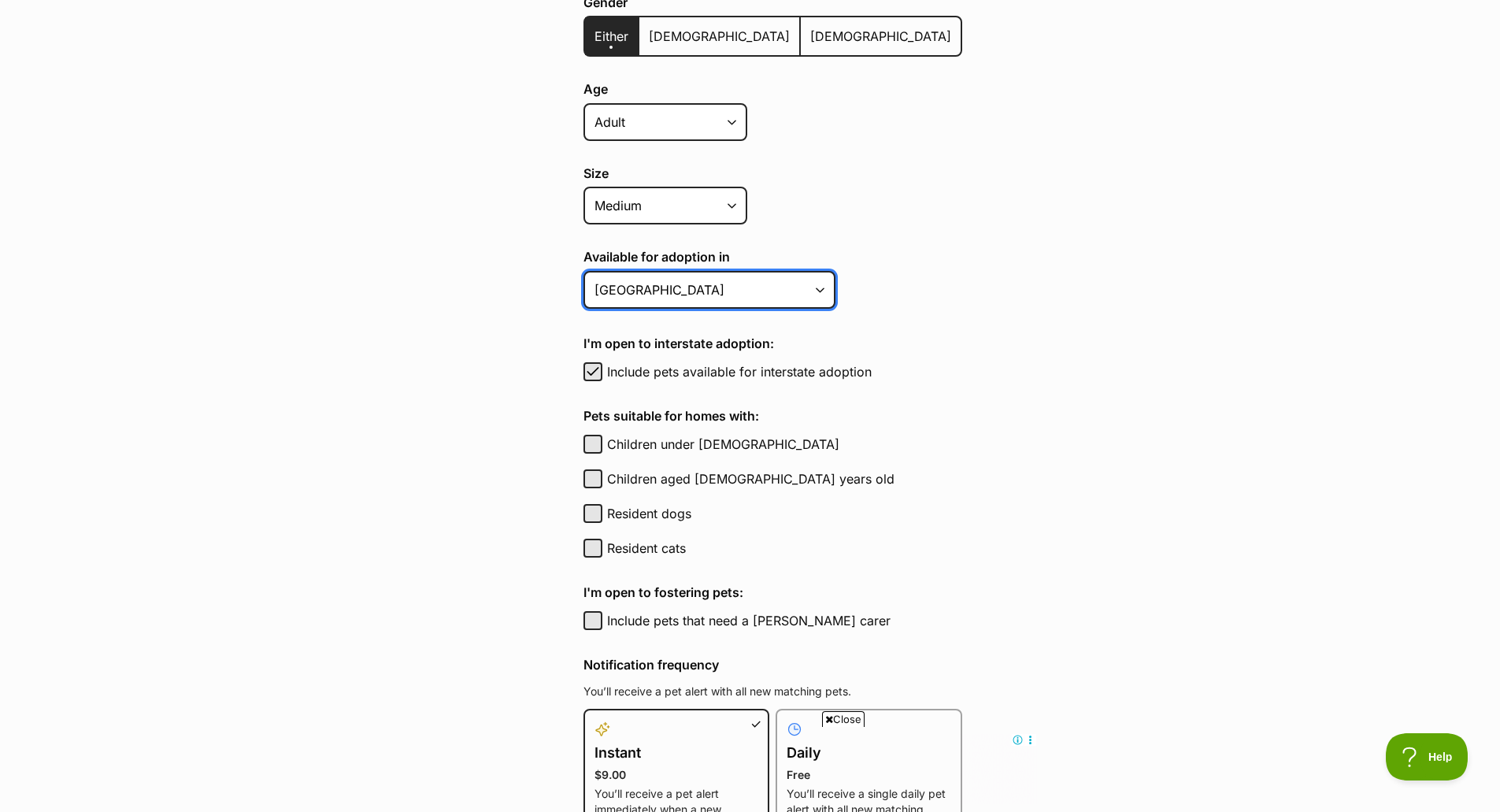
click at [584, 271] on select "Australian Capital Territory New South Wales Northern Territory Queensland Sout…" at bounding box center [709, 290] width 252 height 38
click at [590, 482] on button "Children aged [DEMOGRAPHIC_DATA] years old" at bounding box center [593, 478] width 19 height 19
checkbox input "true"
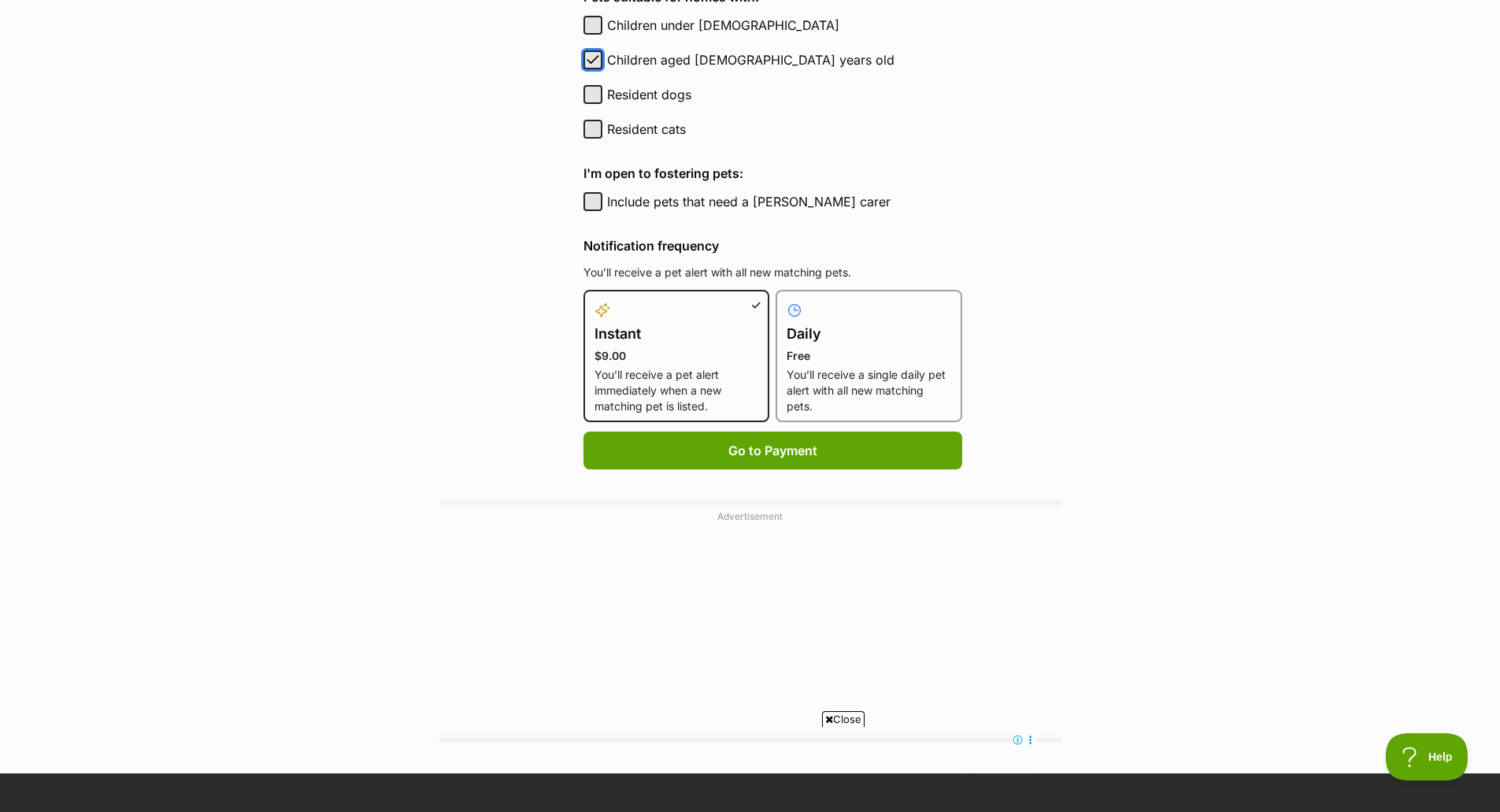
scroll to position [909, 0]
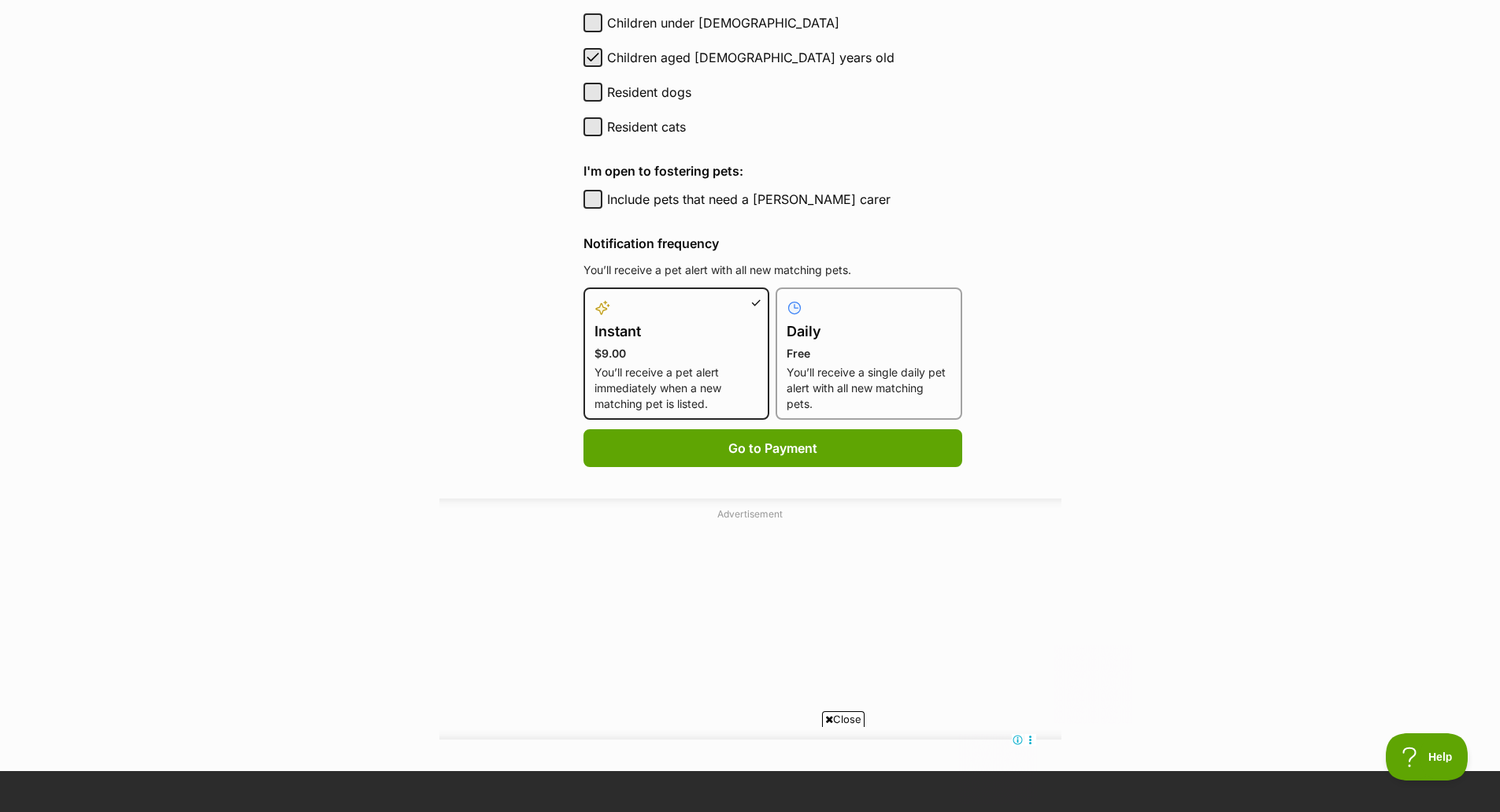
click at [863, 363] on label "Daily Free You’ll receive a single daily pet alert with all new matching pets." at bounding box center [869, 354] width 164 height 113
click at [786, 297] on input "Daily Free You’ll receive a single daily pet alert with all new matching pets." at bounding box center [785, 296] width 1 height 1
radio input "true"
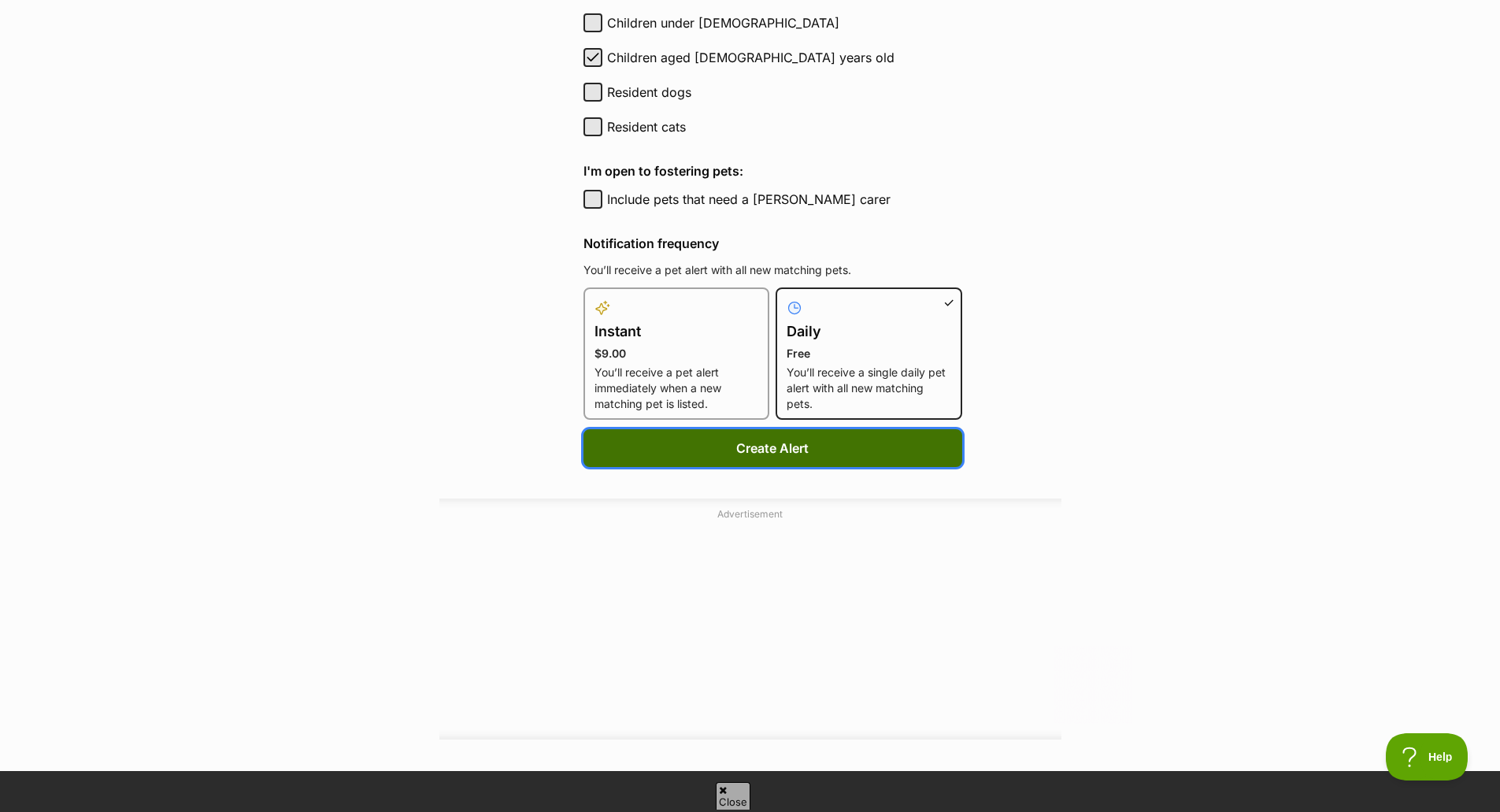
click at [722, 450] on button "Create Alert" at bounding box center [773, 448] width 379 height 38
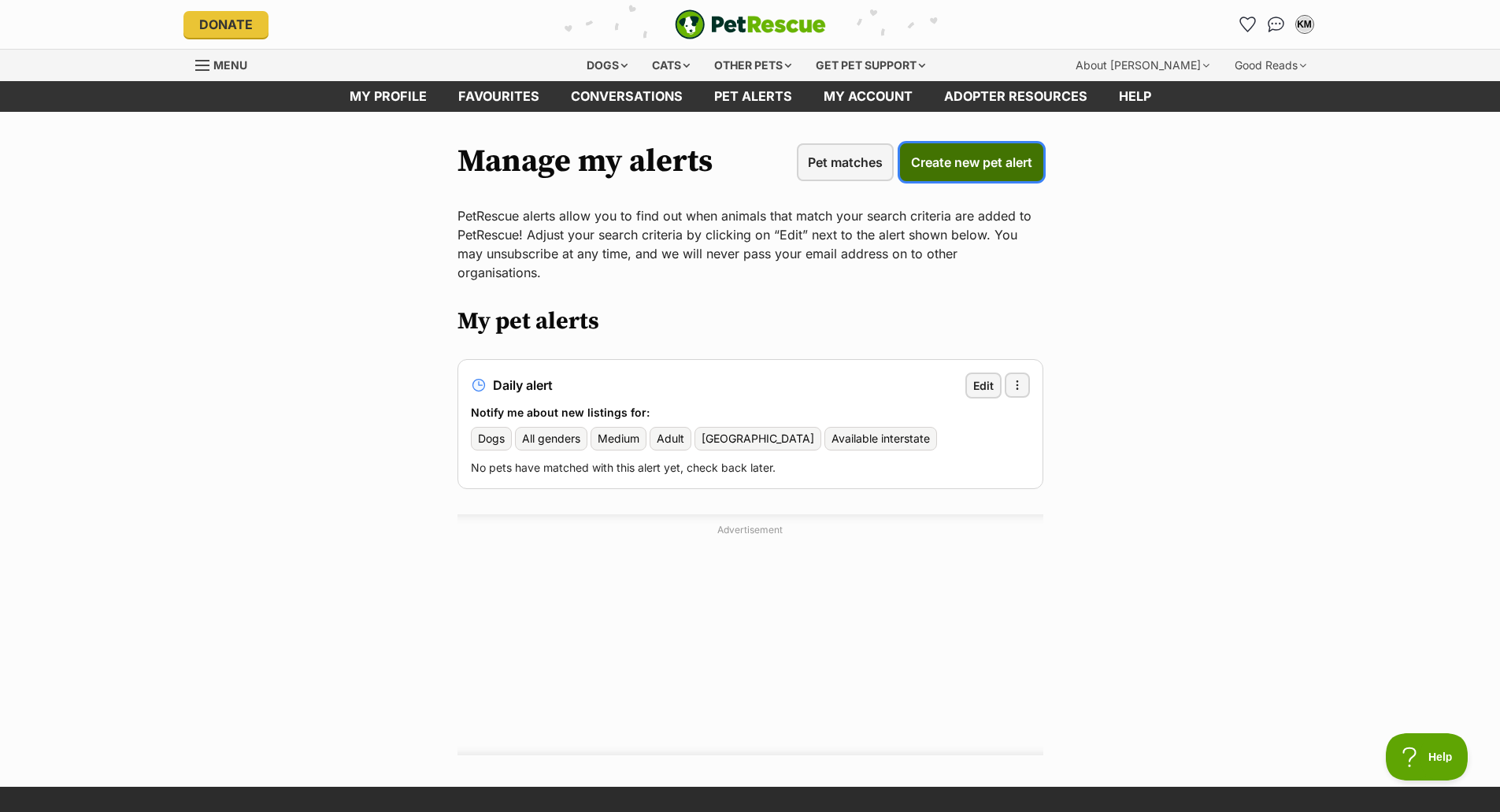
click at [971, 162] on span "Create new pet alert" at bounding box center [971, 162] width 121 height 19
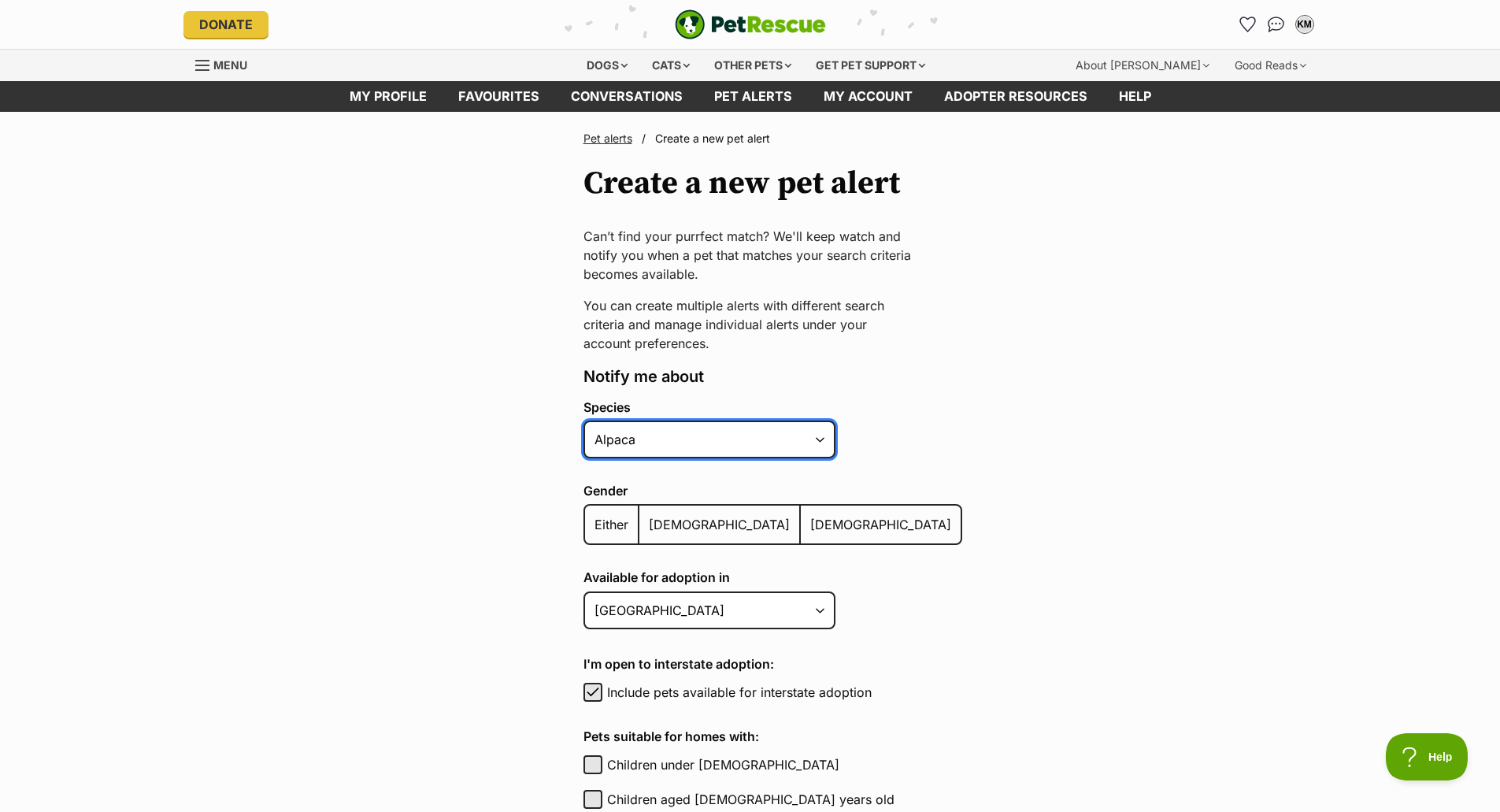
click at [776, 441] on select "Alpaca Bird Cat Chicken Cow Dog Donkey Duck Ferret Fish Goat Goose Guinea Fowl …" at bounding box center [709, 440] width 252 height 38
click at [1029, 553] on main "Pet alerts / Create a new pet alert Create a new pet alert Can’t find your purr…" at bounding box center [750, 812] width 1500 height 1401
click at [234, 66] on span "Menu" at bounding box center [230, 65] width 34 height 13
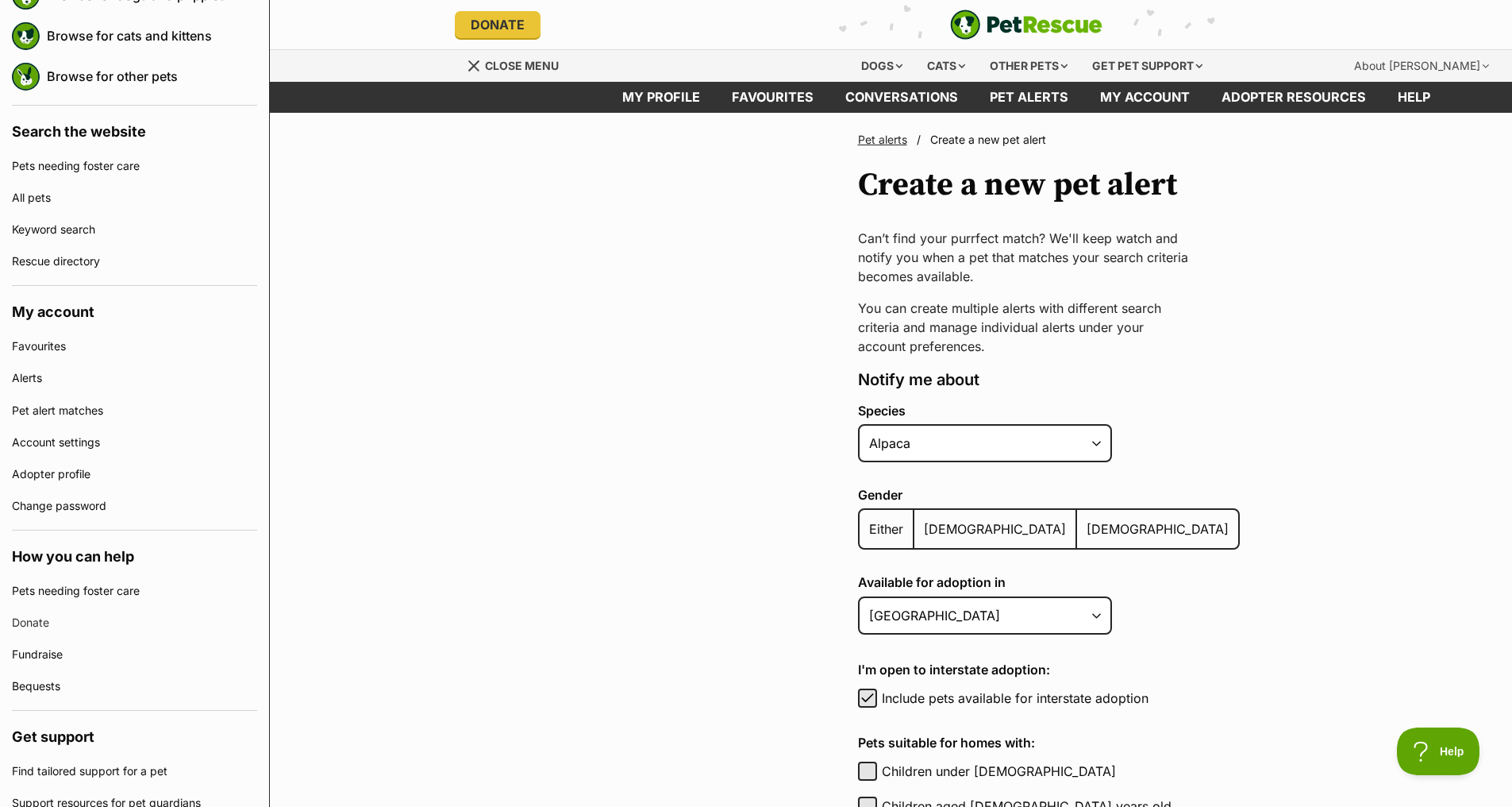
scroll to position [130, 0]
